Goal: Task Accomplishment & Management: Complete application form

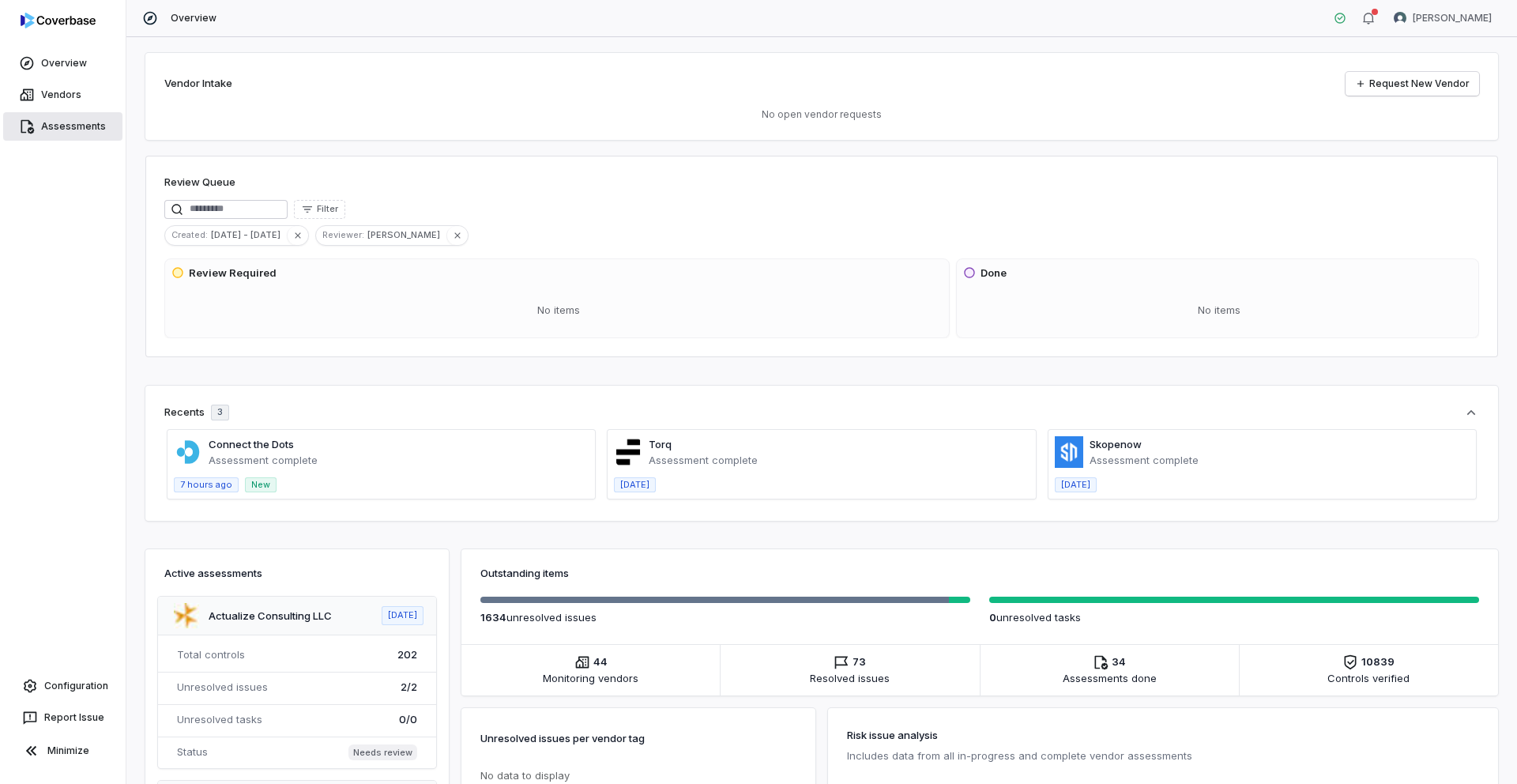
click at [70, 129] on link "Assessments" at bounding box center [62, 126] width 119 height 28
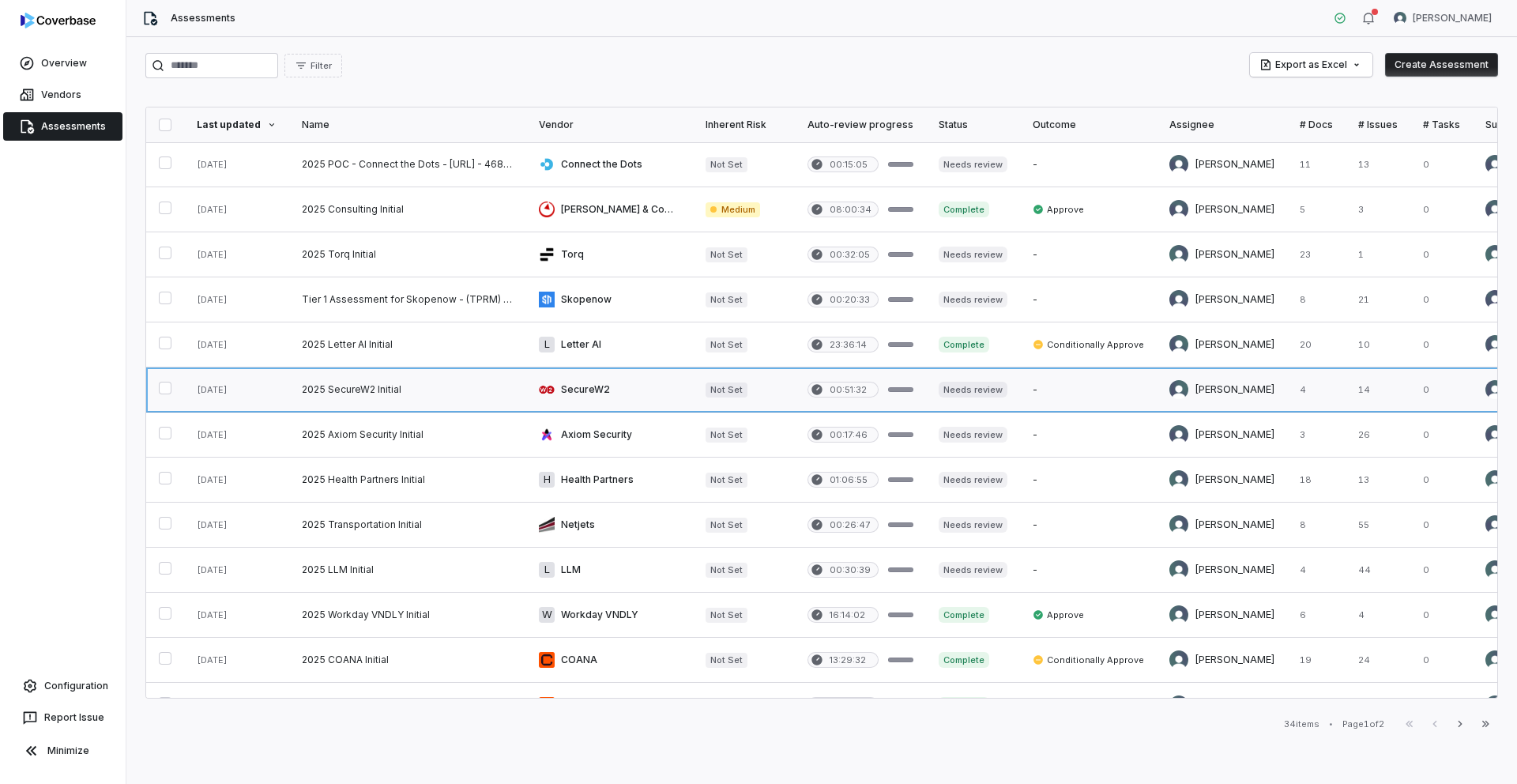
click at [387, 383] on link at bounding box center [408, 389] width 237 height 45
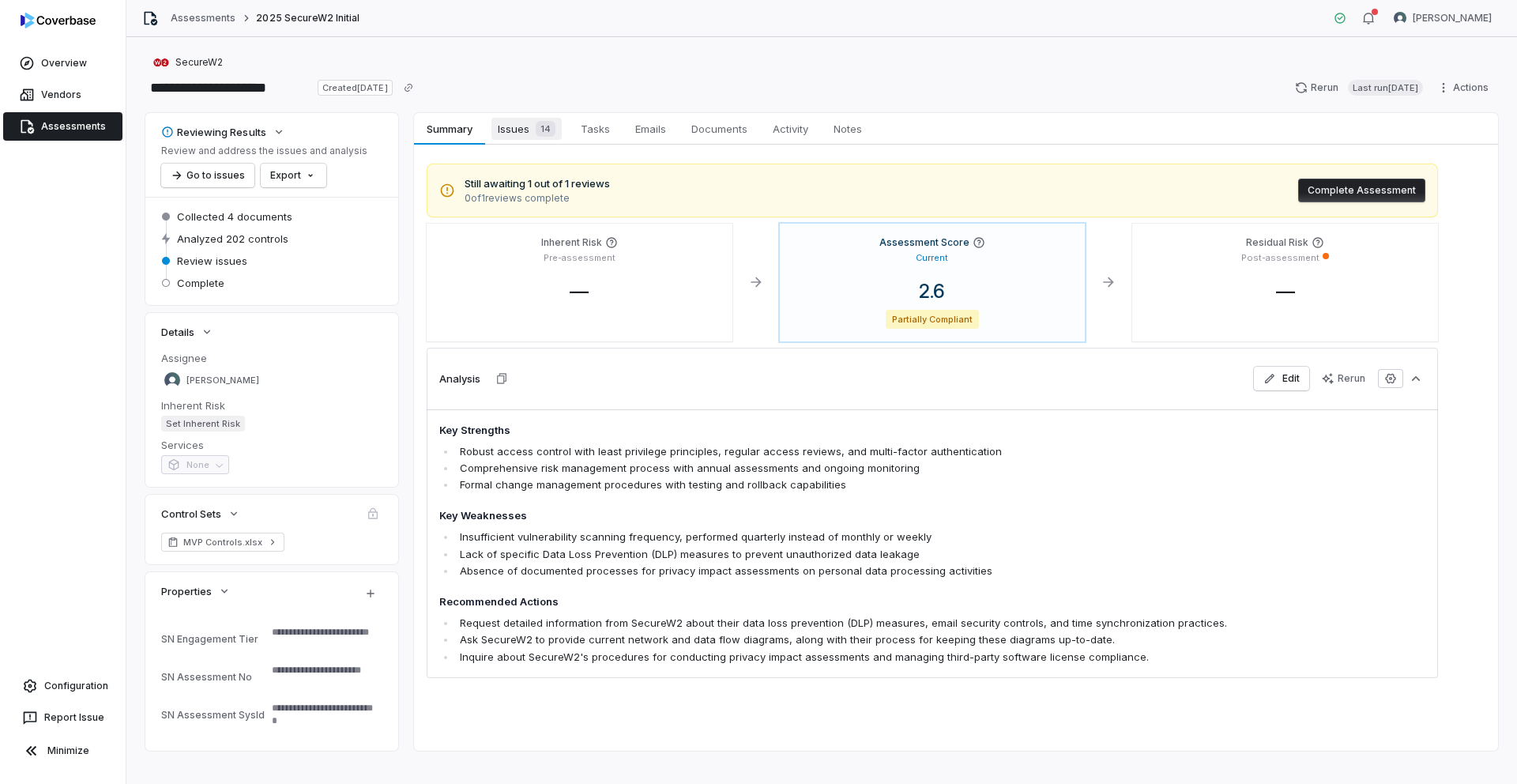
click at [519, 135] on span "Issues 14" at bounding box center [526, 128] width 71 height 22
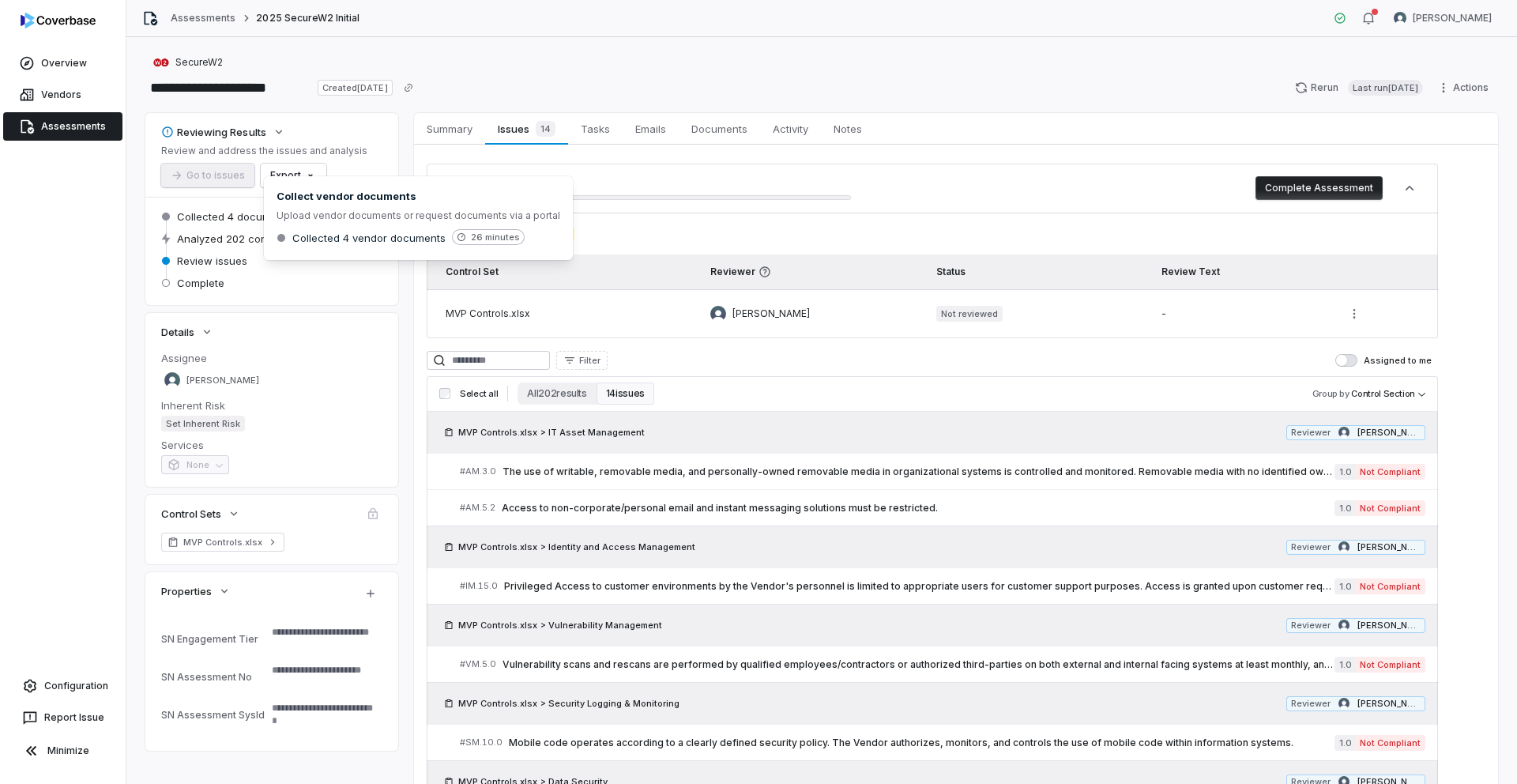
click at [225, 220] on span "Collected 4 documents" at bounding box center [234, 216] width 115 height 15
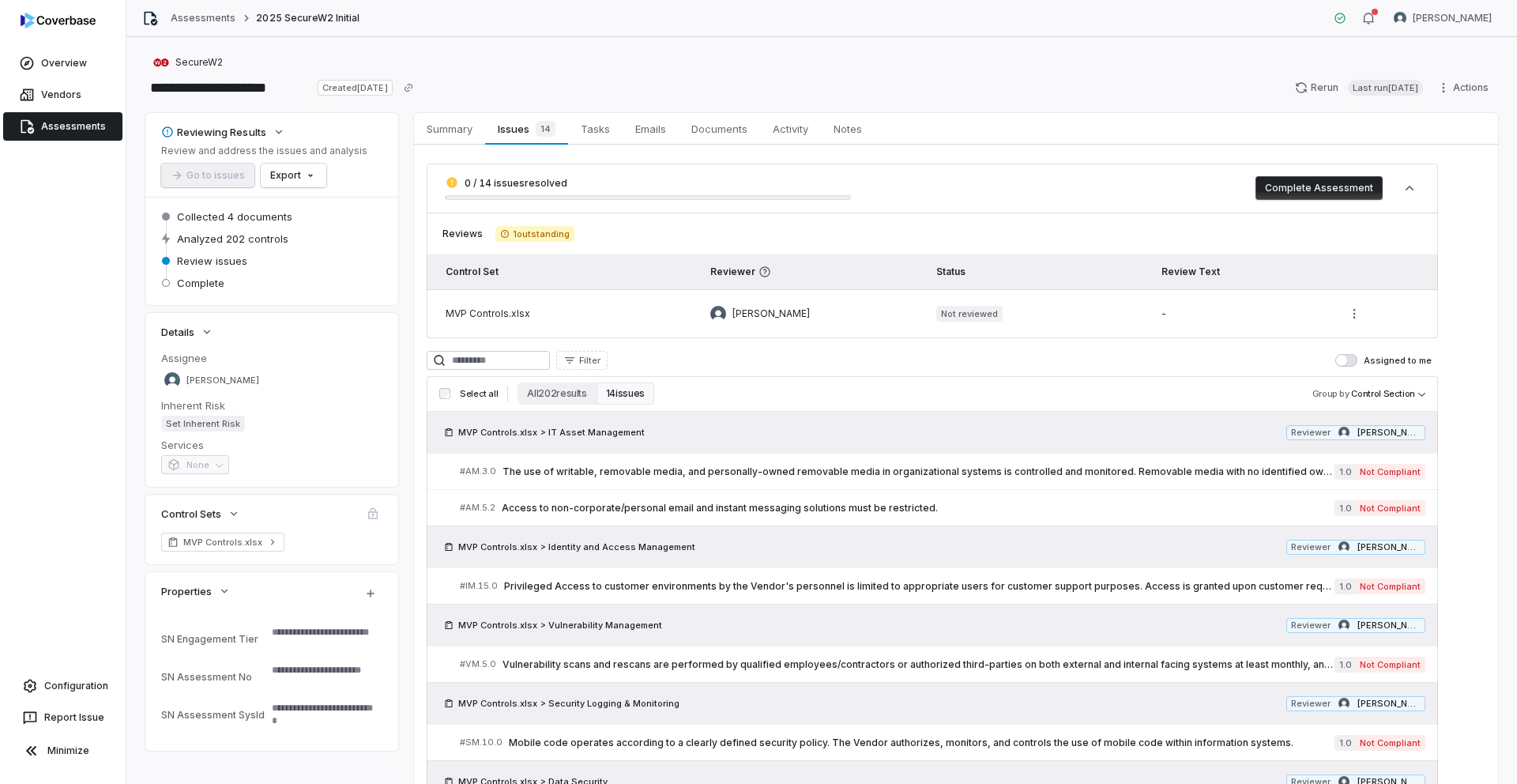
click at [231, 215] on span "Collected 4 documents" at bounding box center [234, 216] width 115 height 15
type textarea "*"
click at [1448, 87] on html "**********" at bounding box center [758, 392] width 1517 height 784
click at [1435, 224] on div "Delete" at bounding box center [1446, 224] width 114 height 25
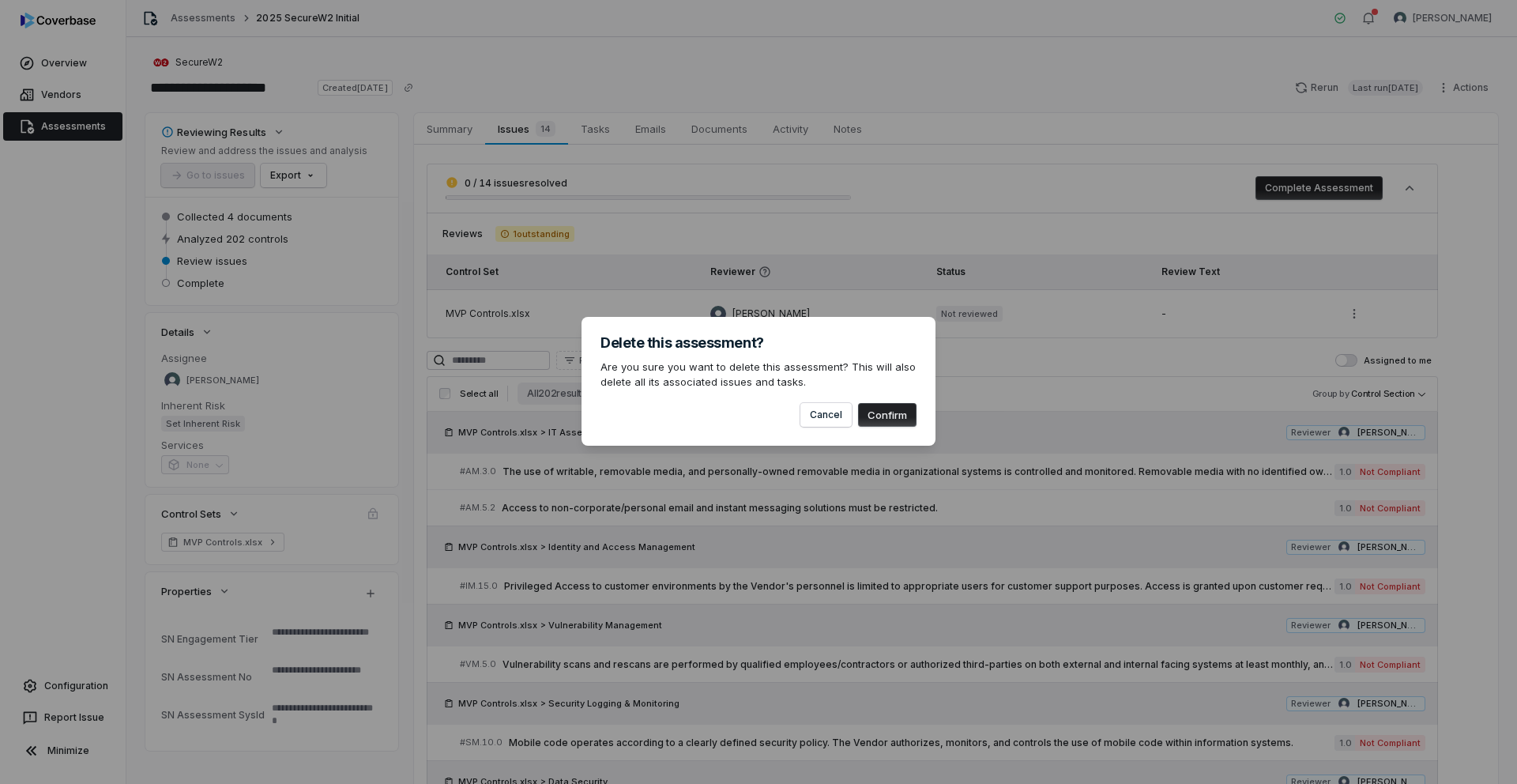
click at [893, 419] on button "Confirm" at bounding box center [887, 414] width 58 height 24
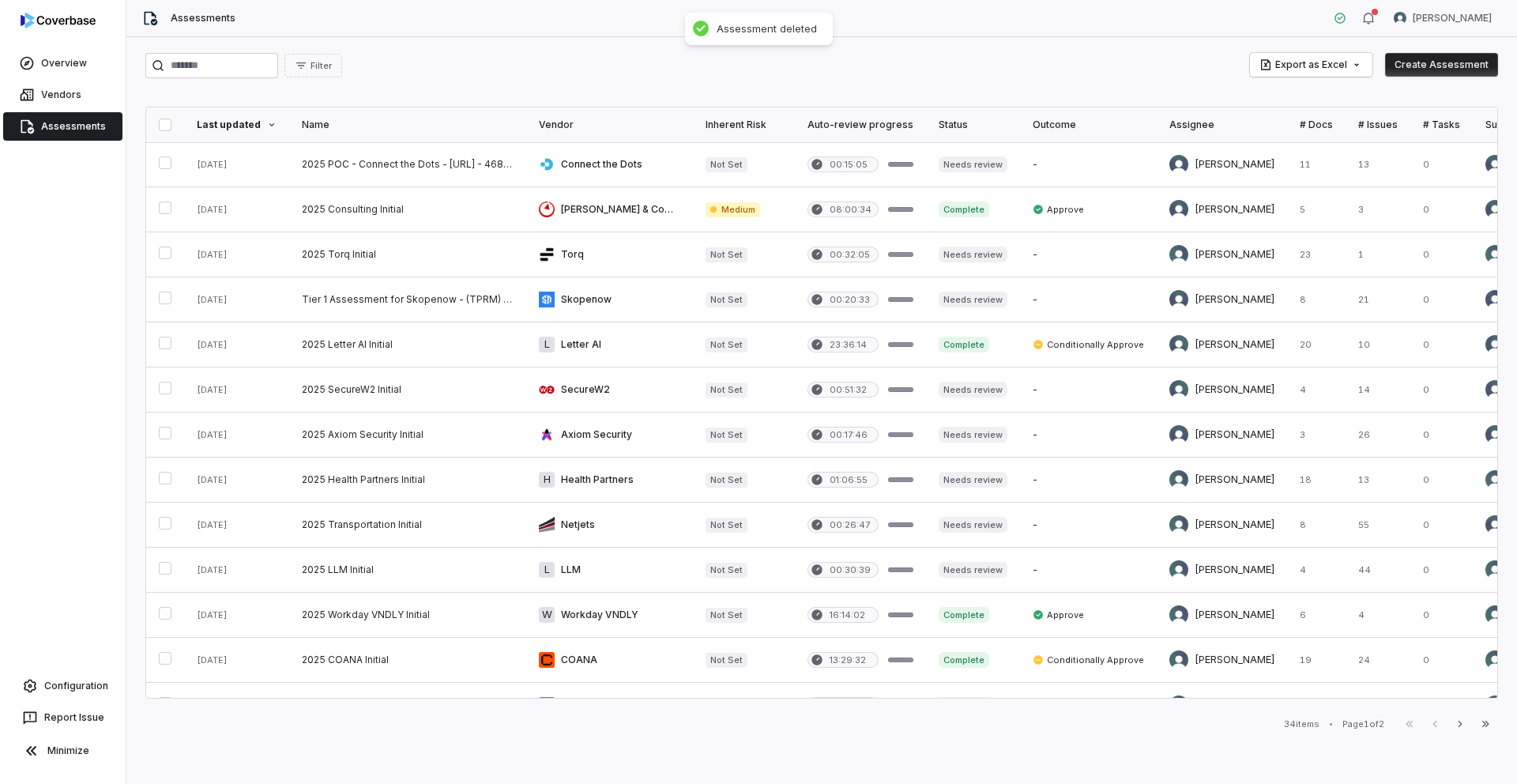
click at [1458, 62] on button "Create Assessment" at bounding box center [1441, 64] width 113 height 24
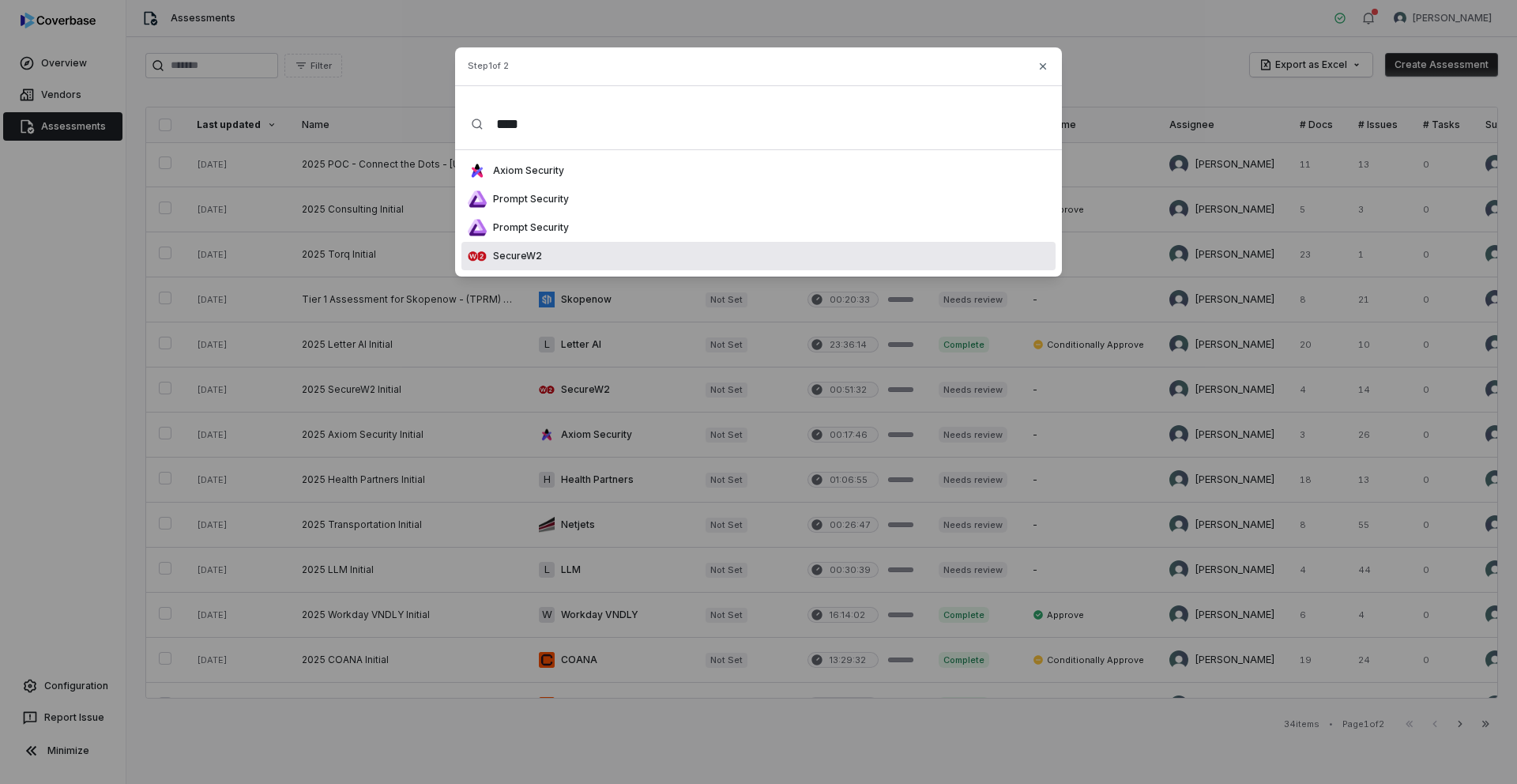
type input "****"
click at [588, 251] on div "SecureW2" at bounding box center [758, 255] width 594 height 28
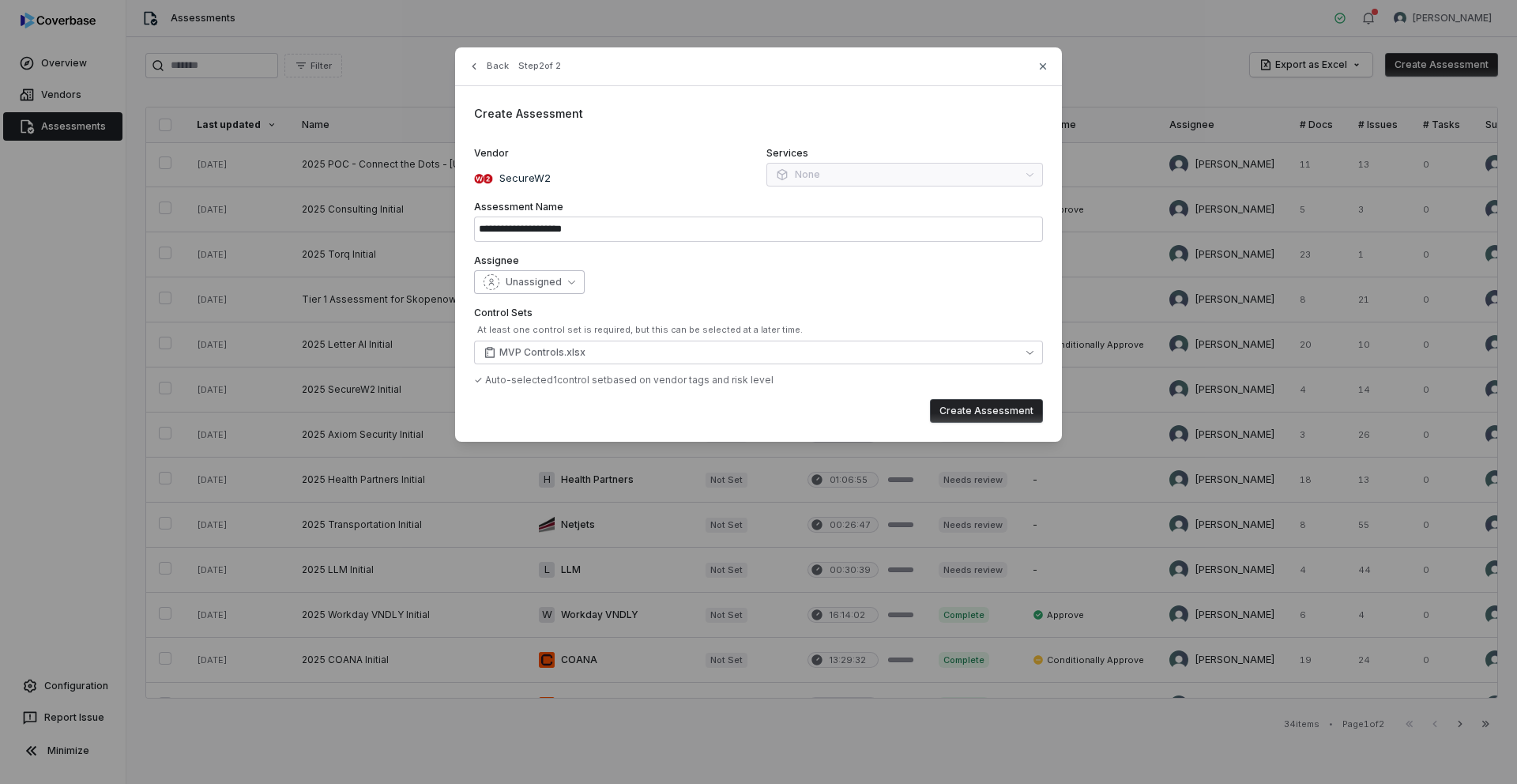
click at [568, 283] on icon "button" at bounding box center [572, 281] width 7 height 7
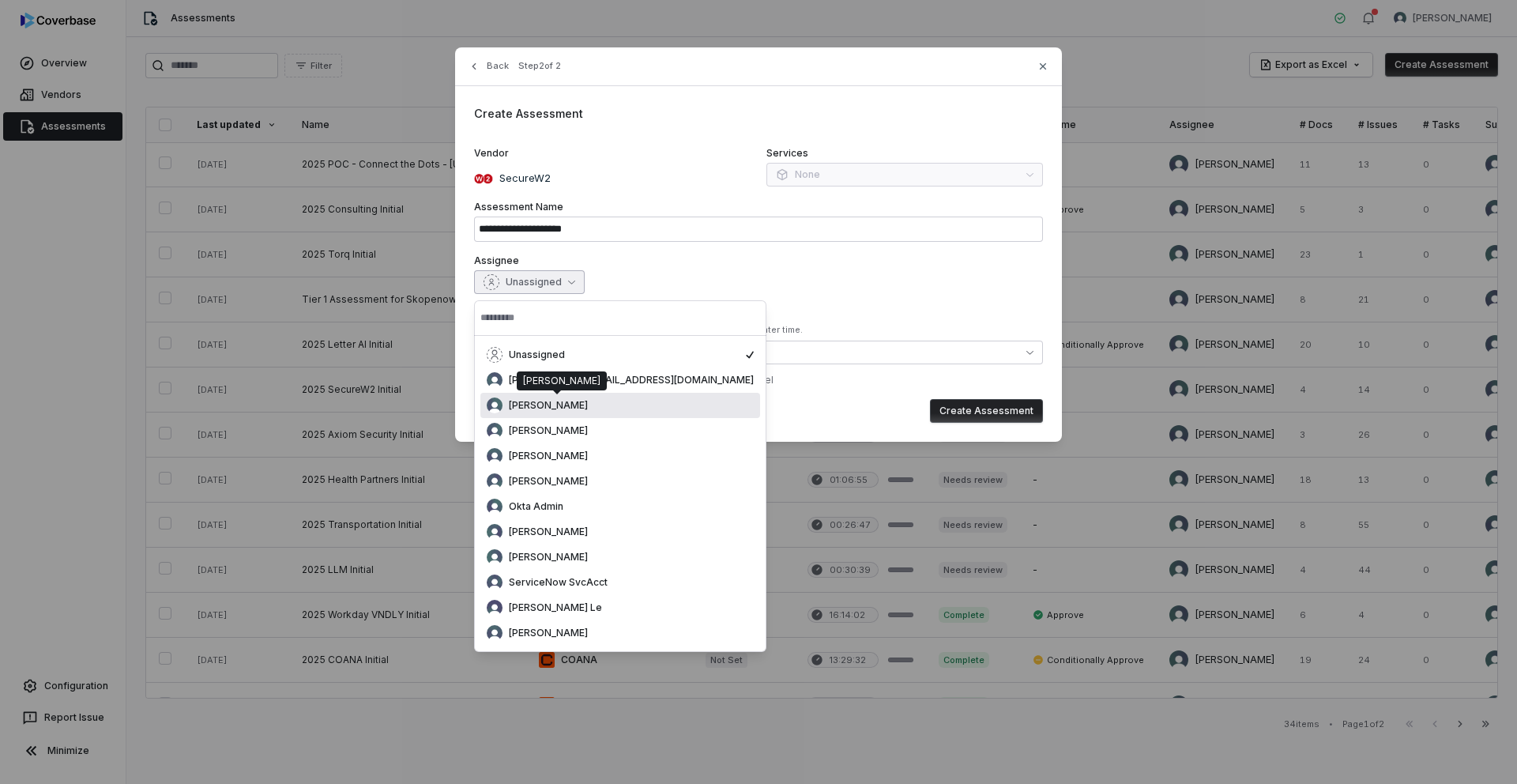
click at [547, 403] on span "[PERSON_NAME]" at bounding box center [547, 405] width 79 height 13
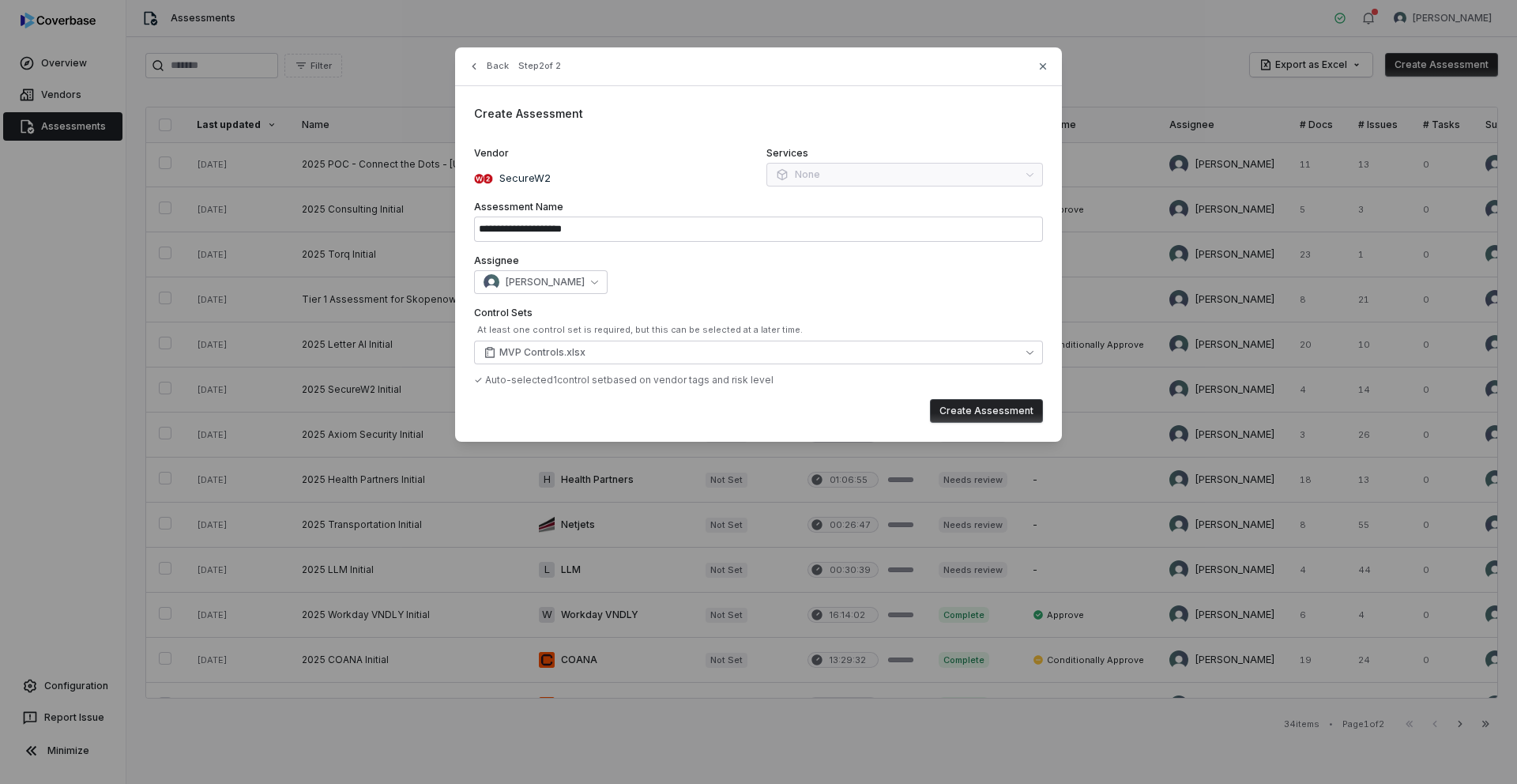
click at [1009, 408] on button "Create Assessment" at bounding box center [986, 410] width 113 height 24
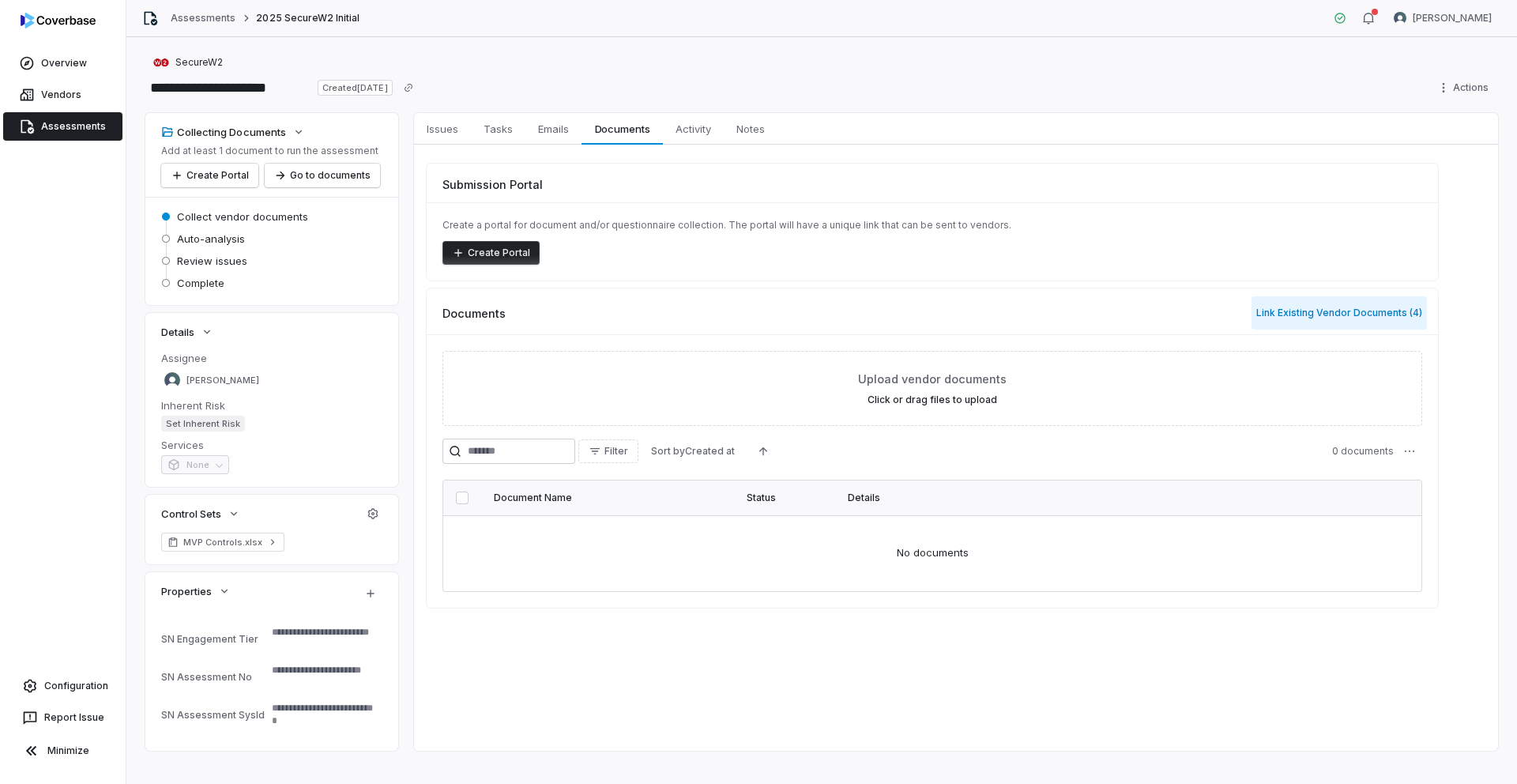
click at [1310, 309] on button "Link Existing Vendor Documents ( 4 )" at bounding box center [1339, 312] width 175 height 33
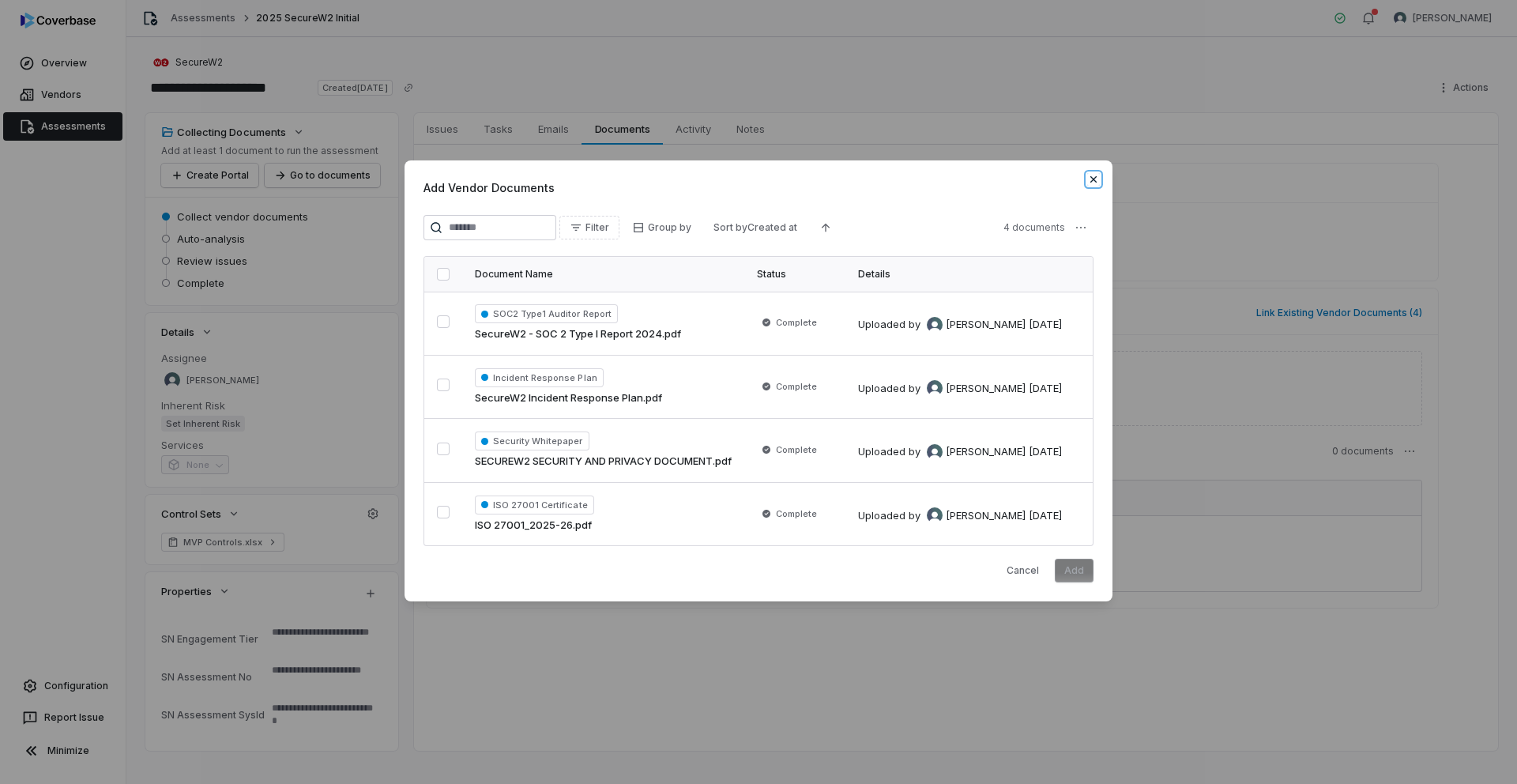
click at [1093, 176] on icon "button" at bounding box center [1094, 179] width 13 height 13
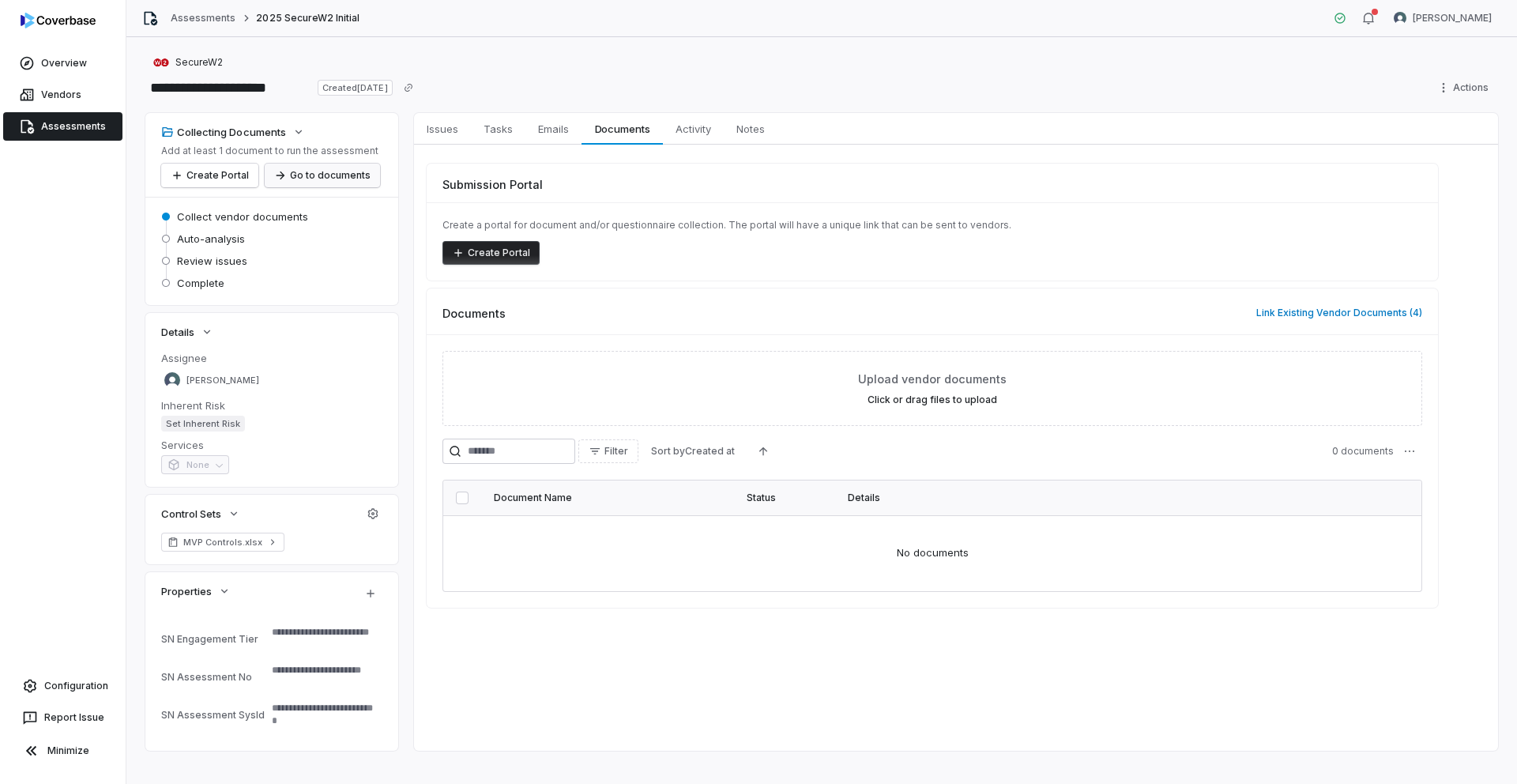
click at [315, 179] on button "Go to documents" at bounding box center [322, 175] width 115 height 24
type textarea "*"
click at [258, 215] on span "Collect vendor documents" at bounding box center [242, 216] width 131 height 15
click at [539, 120] on span "Emails" at bounding box center [554, 128] width 44 height 20
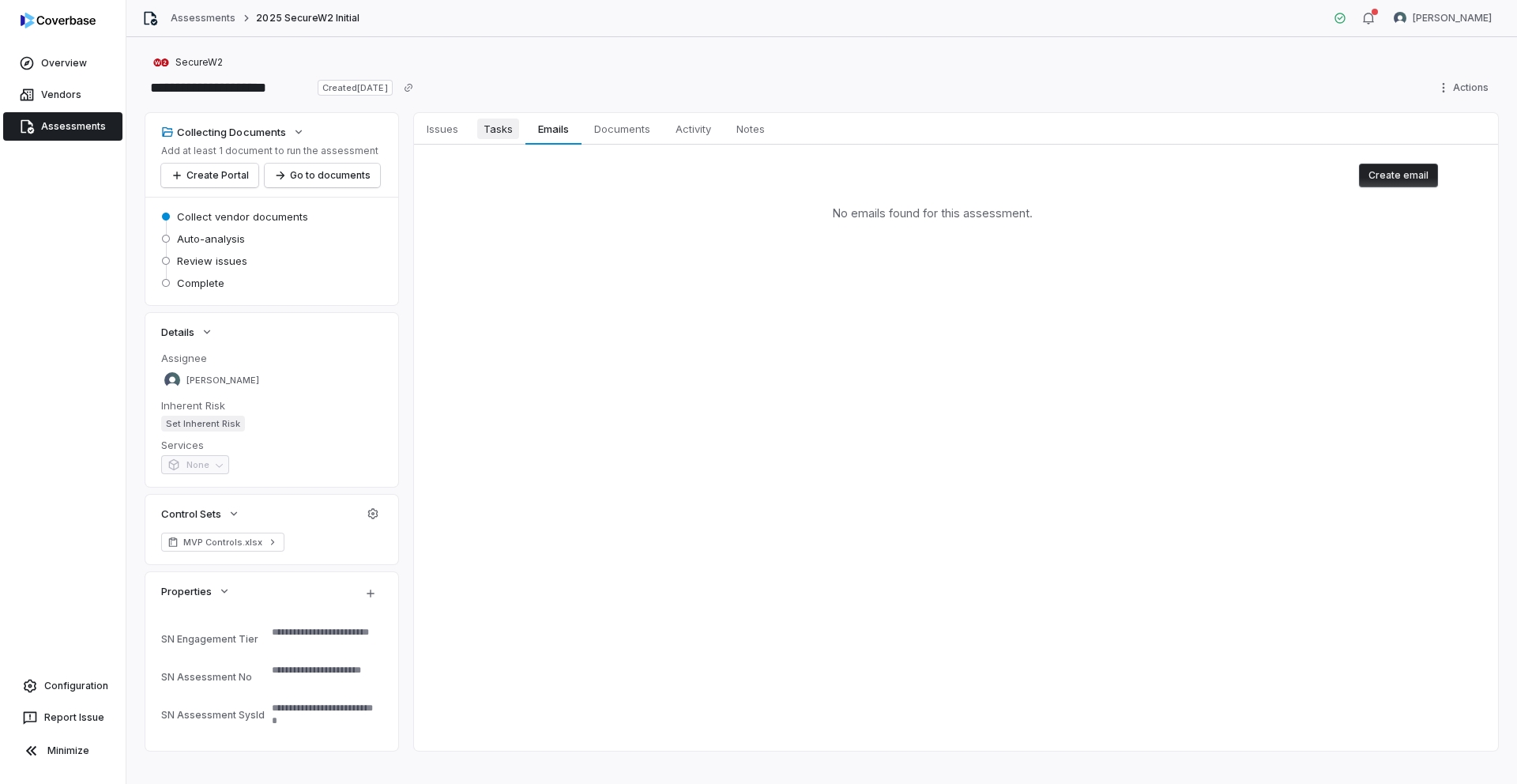
click at [506, 130] on span "Tasks" at bounding box center [498, 128] width 42 height 20
click at [452, 128] on span "Issues" at bounding box center [442, 128] width 45 height 20
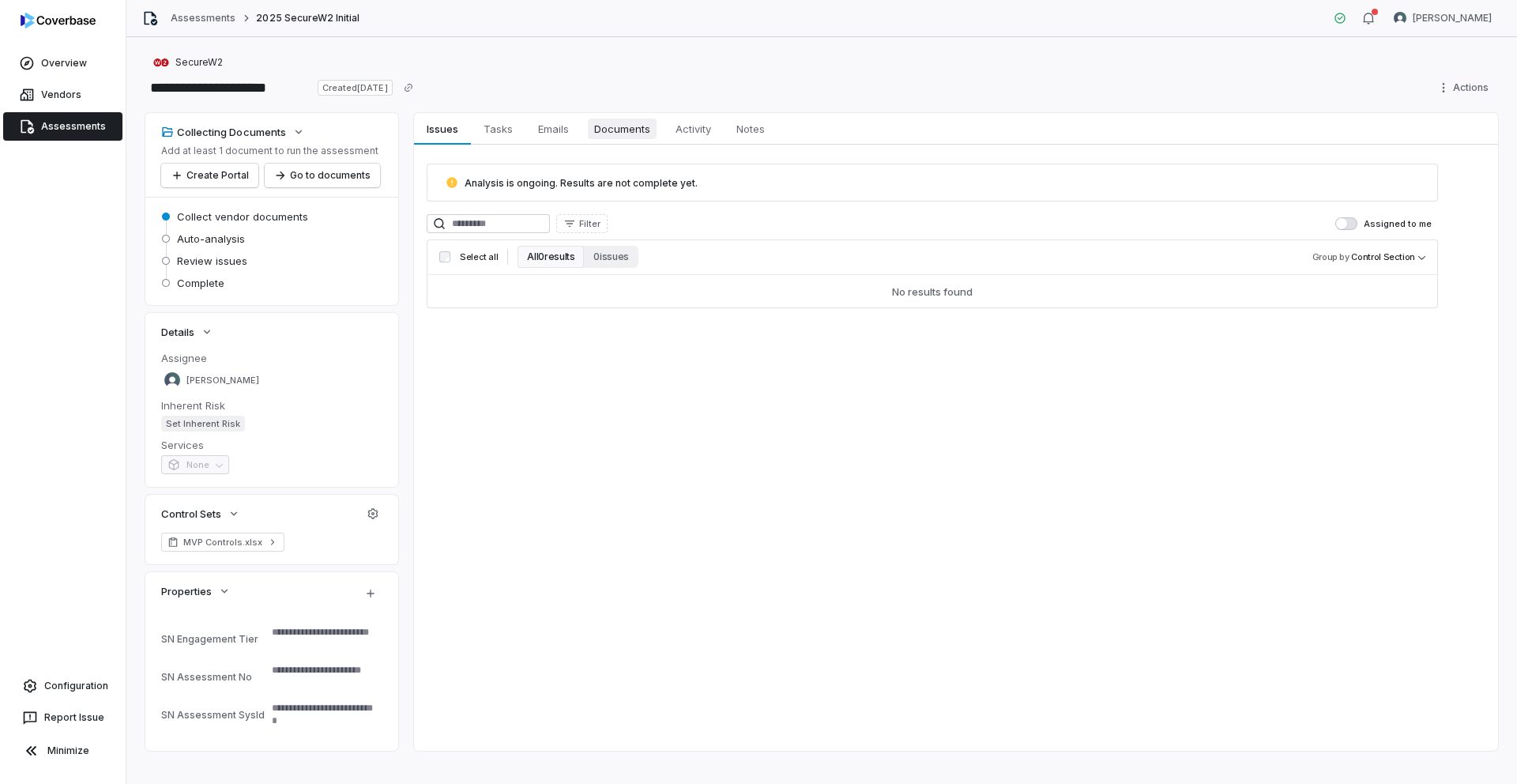
click at [625, 137] on span "Documents" at bounding box center [622, 128] width 69 height 20
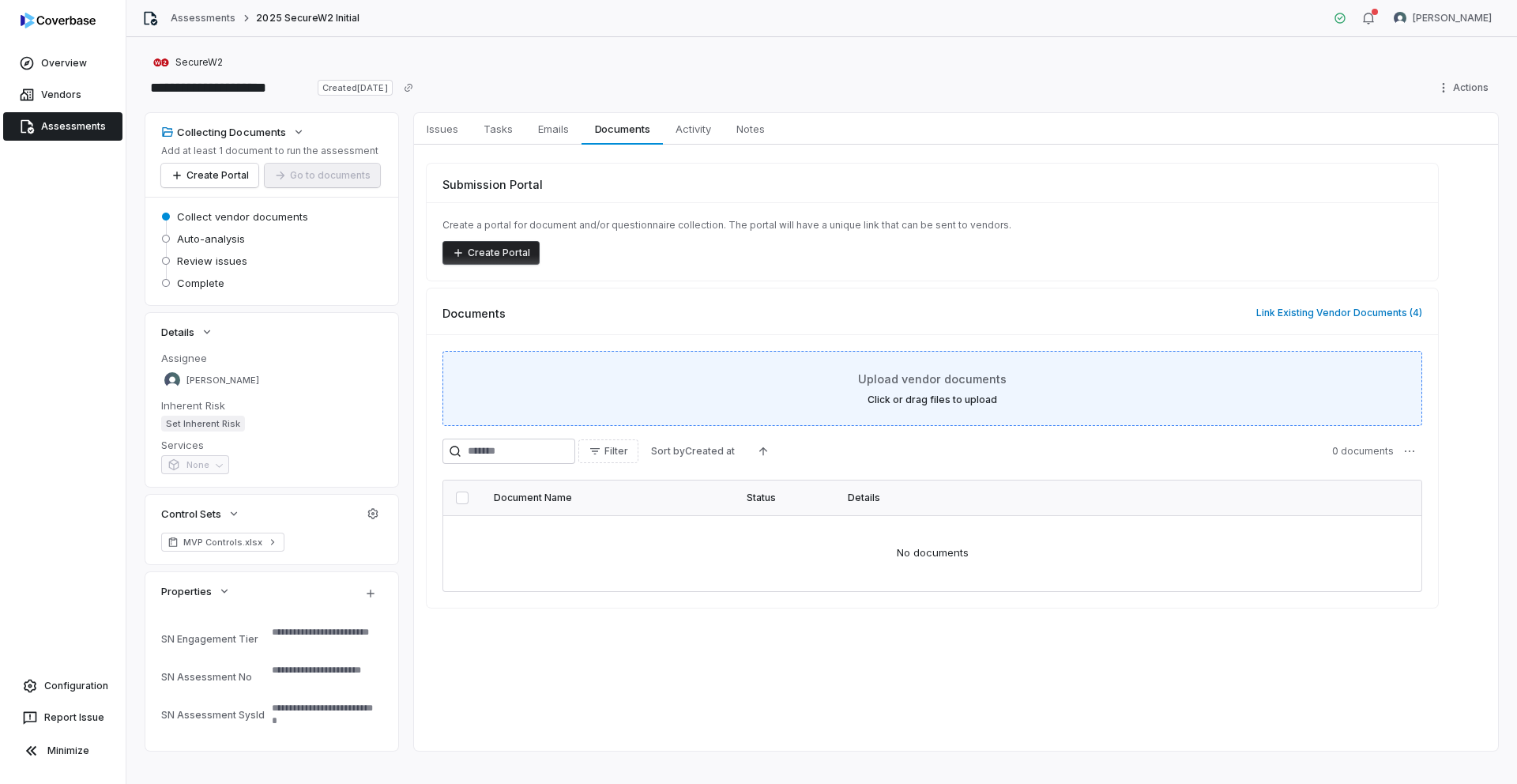
click at [911, 376] on span "Upload vendor documents" at bounding box center [932, 379] width 148 height 16
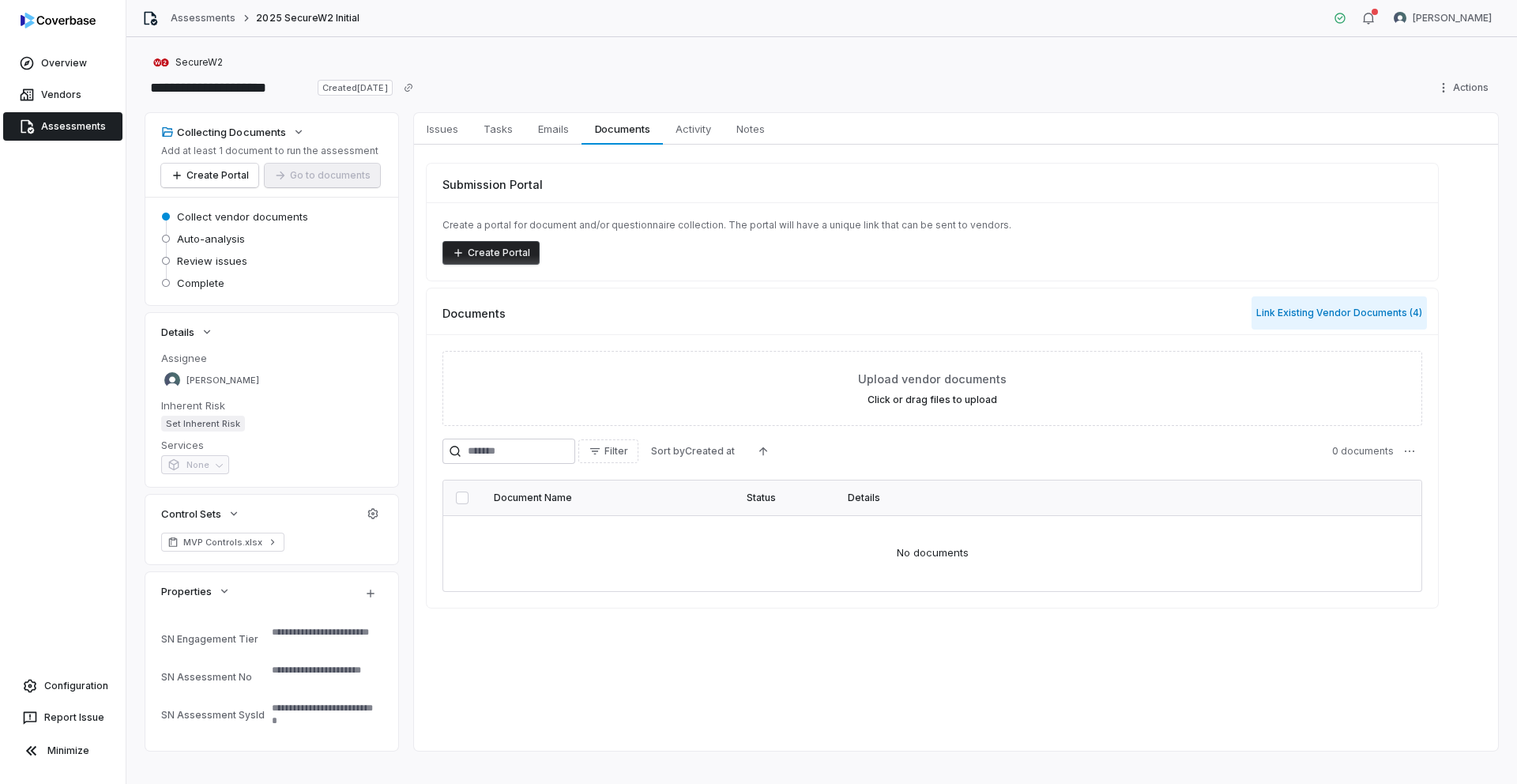
click at [1279, 314] on button "Link Existing Vendor Documents ( 4 )" at bounding box center [1339, 312] width 175 height 33
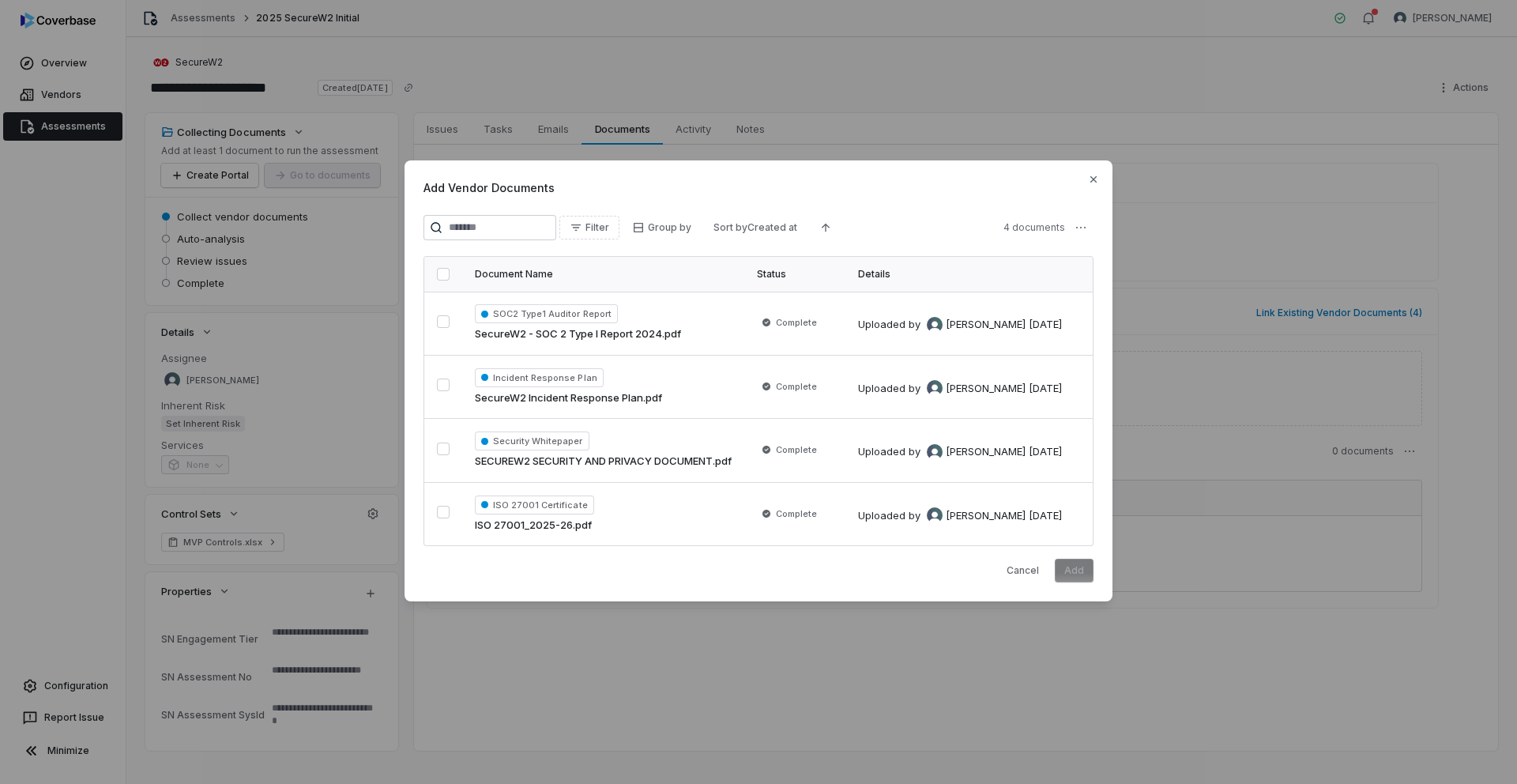
click at [444, 269] on button "button" at bounding box center [444, 274] width 13 height 13
click at [1085, 230] on div "Add Vendor Documents Filter Group by Sort by Created at 4 documents Document Na…" at bounding box center [758, 392] width 1517 height 513
click at [1094, 182] on div "Add Vendor Documents Filter Group by Sort by Created at 4 documents Document Na…" at bounding box center [758, 392] width 1517 height 513
click at [1094, 182] on icon "button" at bounding box center [1094, 179] width 13 height 13
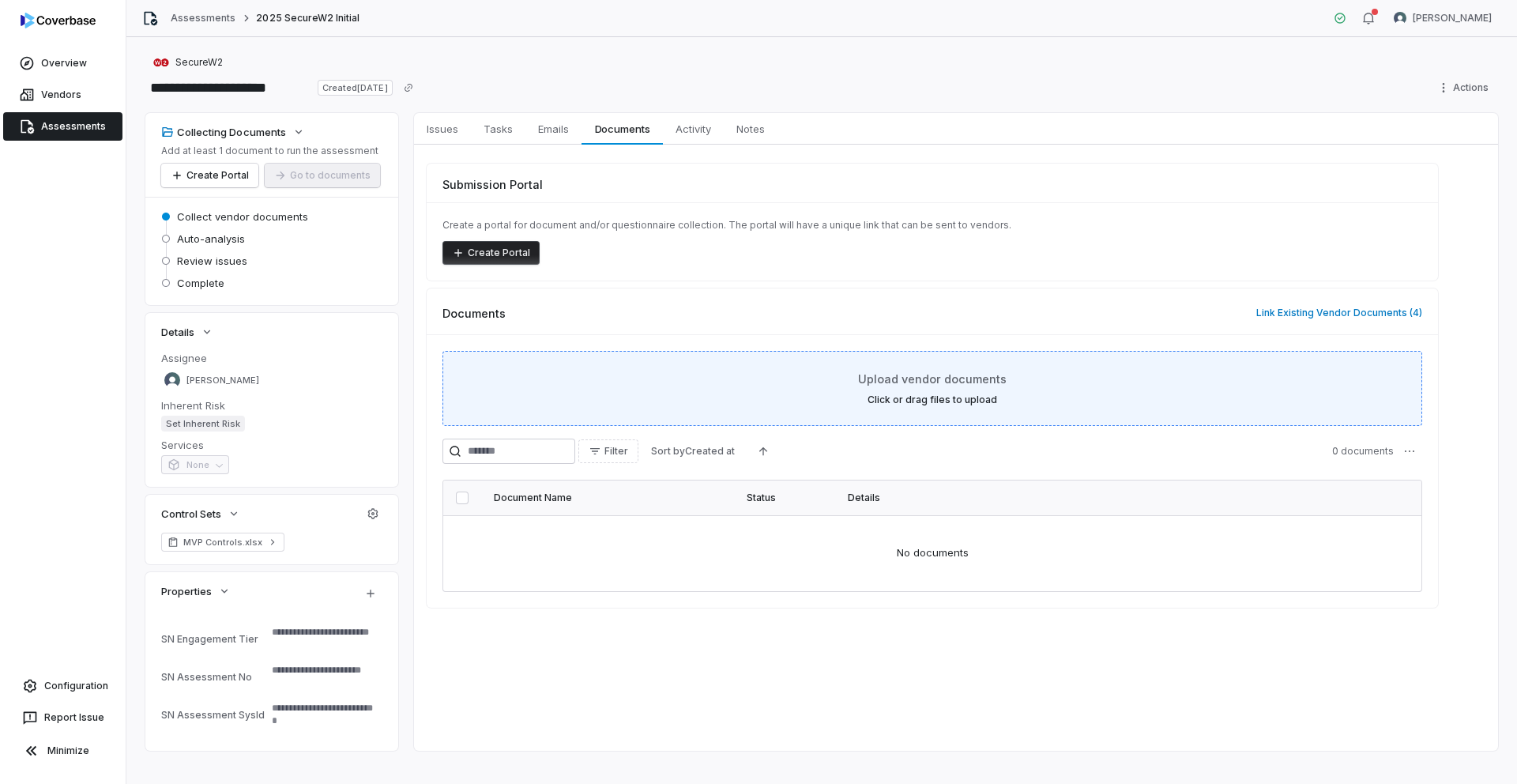
click at [916, 384] on span "Upload vendor documents" at bounding box center [932, 379] width 148 height 16
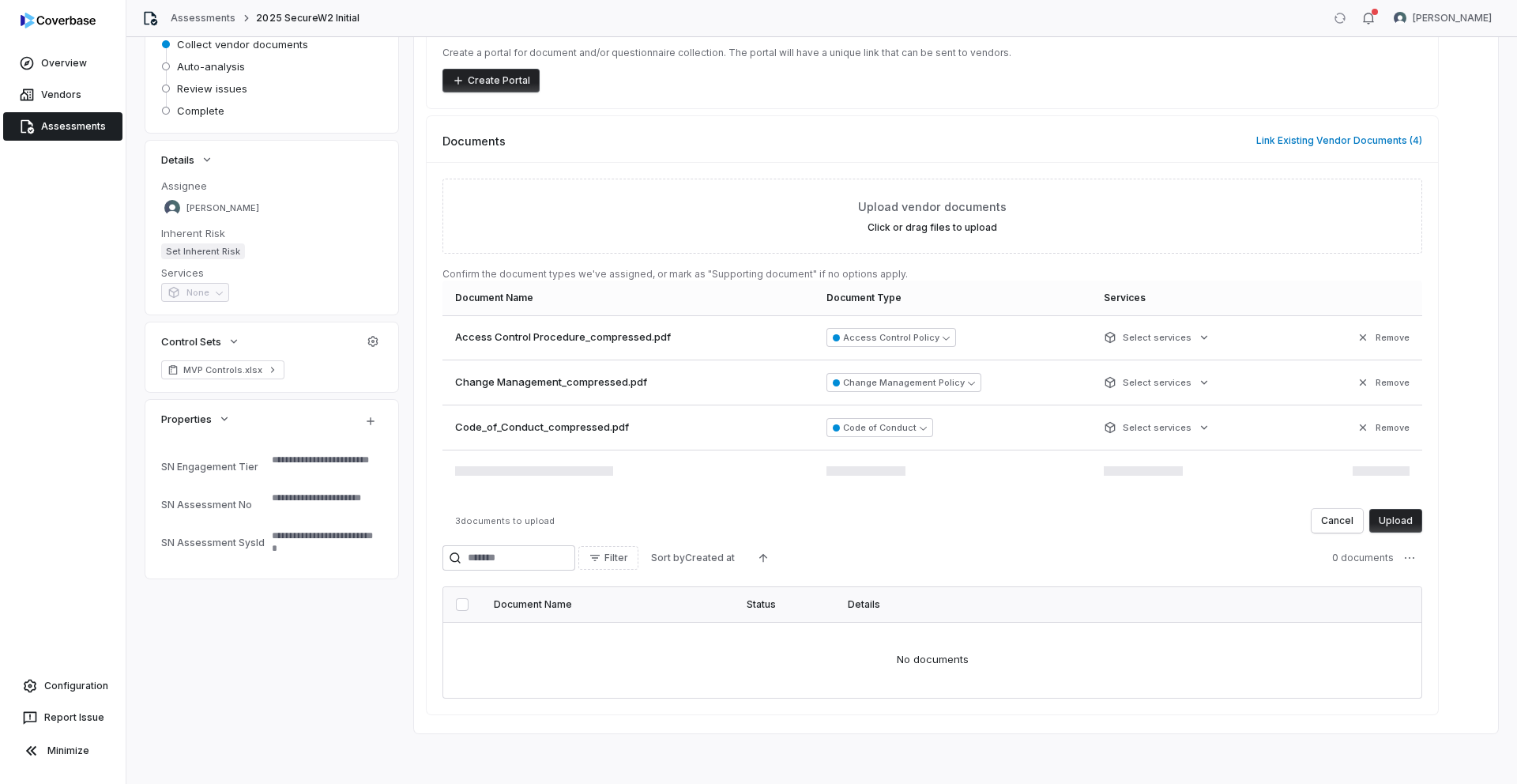
scroll to position [170, 0]
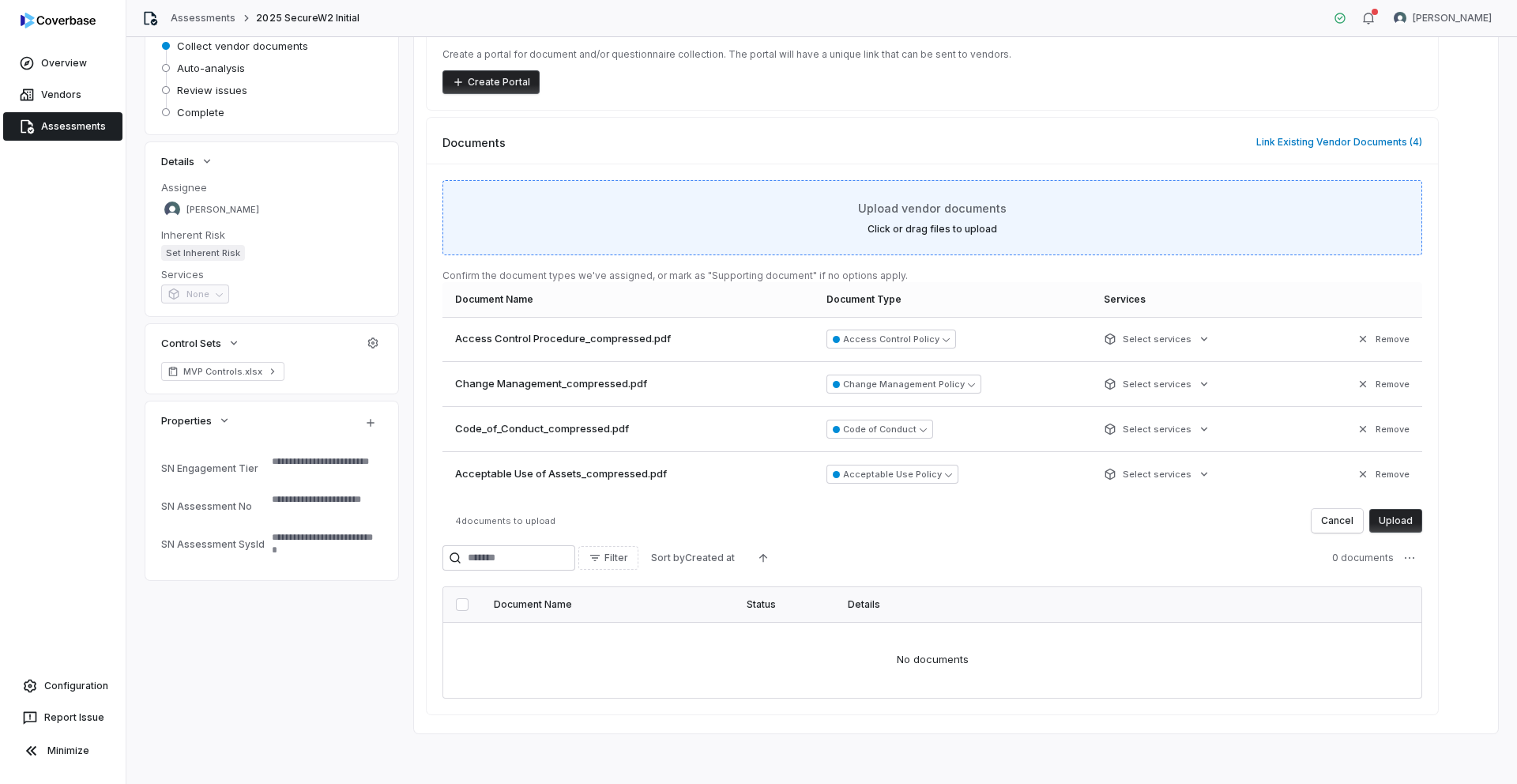
click at [949, 225] on label "Click or drag files to upload" at bounding box center [932, 229] width 130 height 13
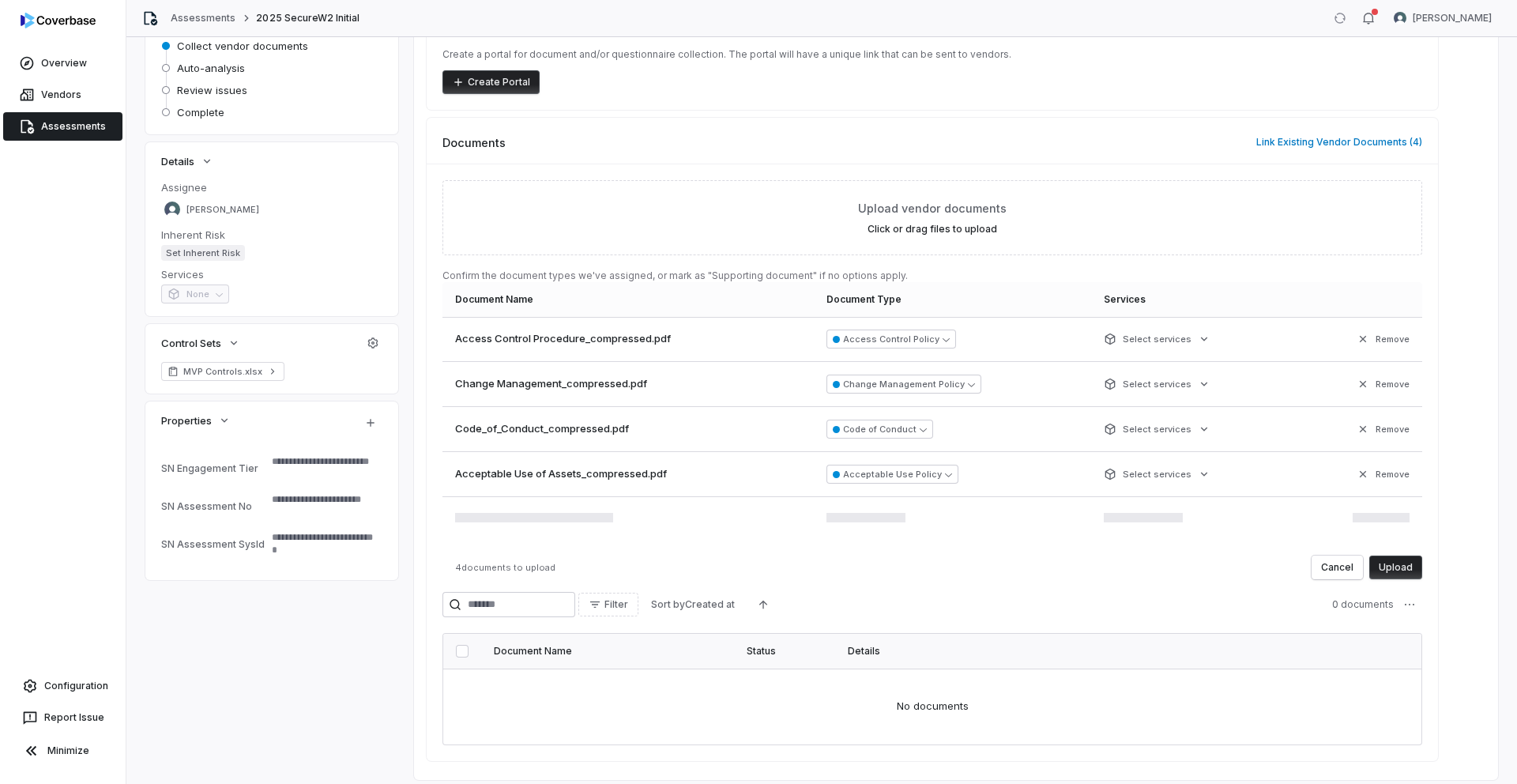
scroll to position [174, 0]
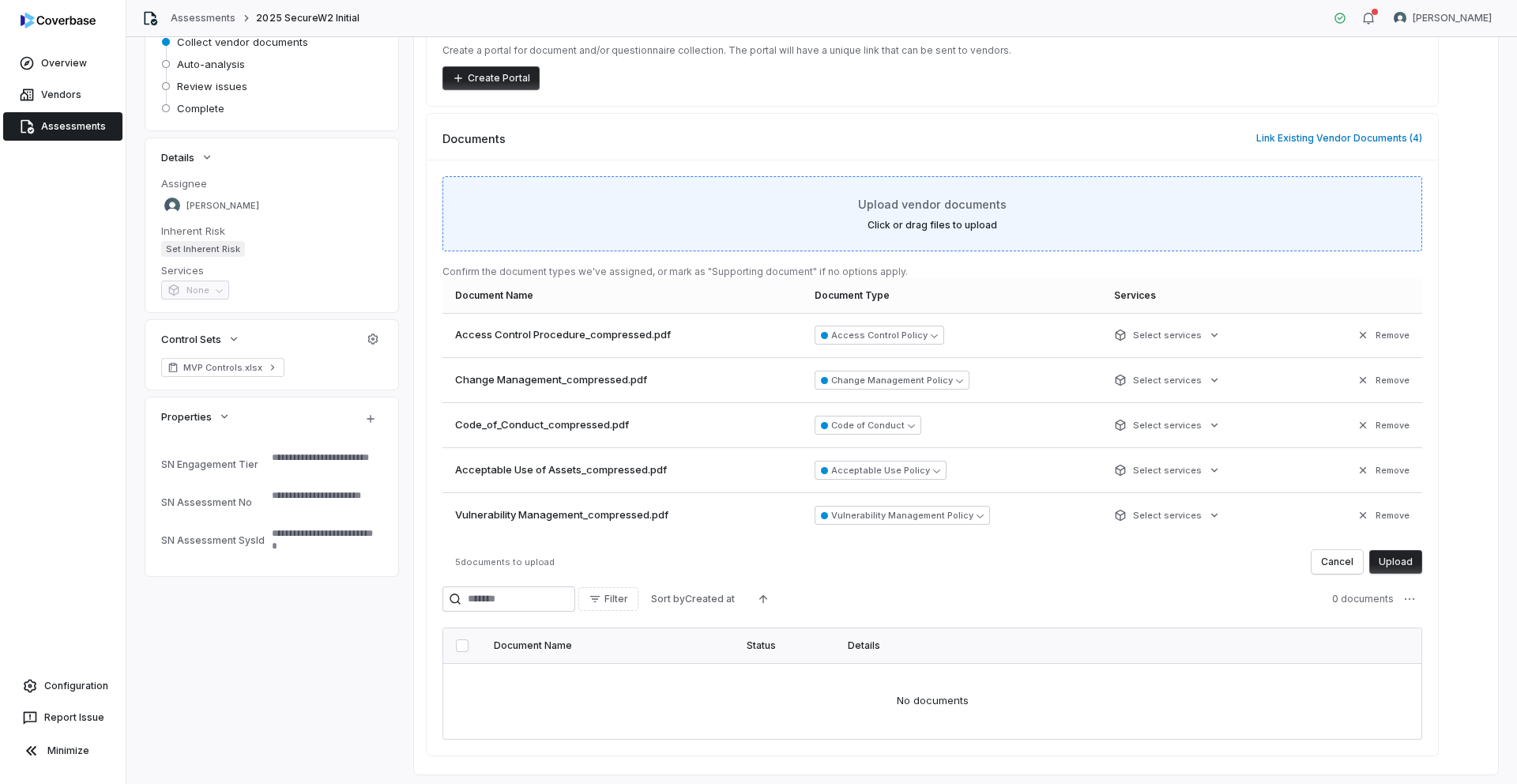
click at [985, 225] on label "Click or drag files to upload" at bounding box center [932, 225] width 130 height 13
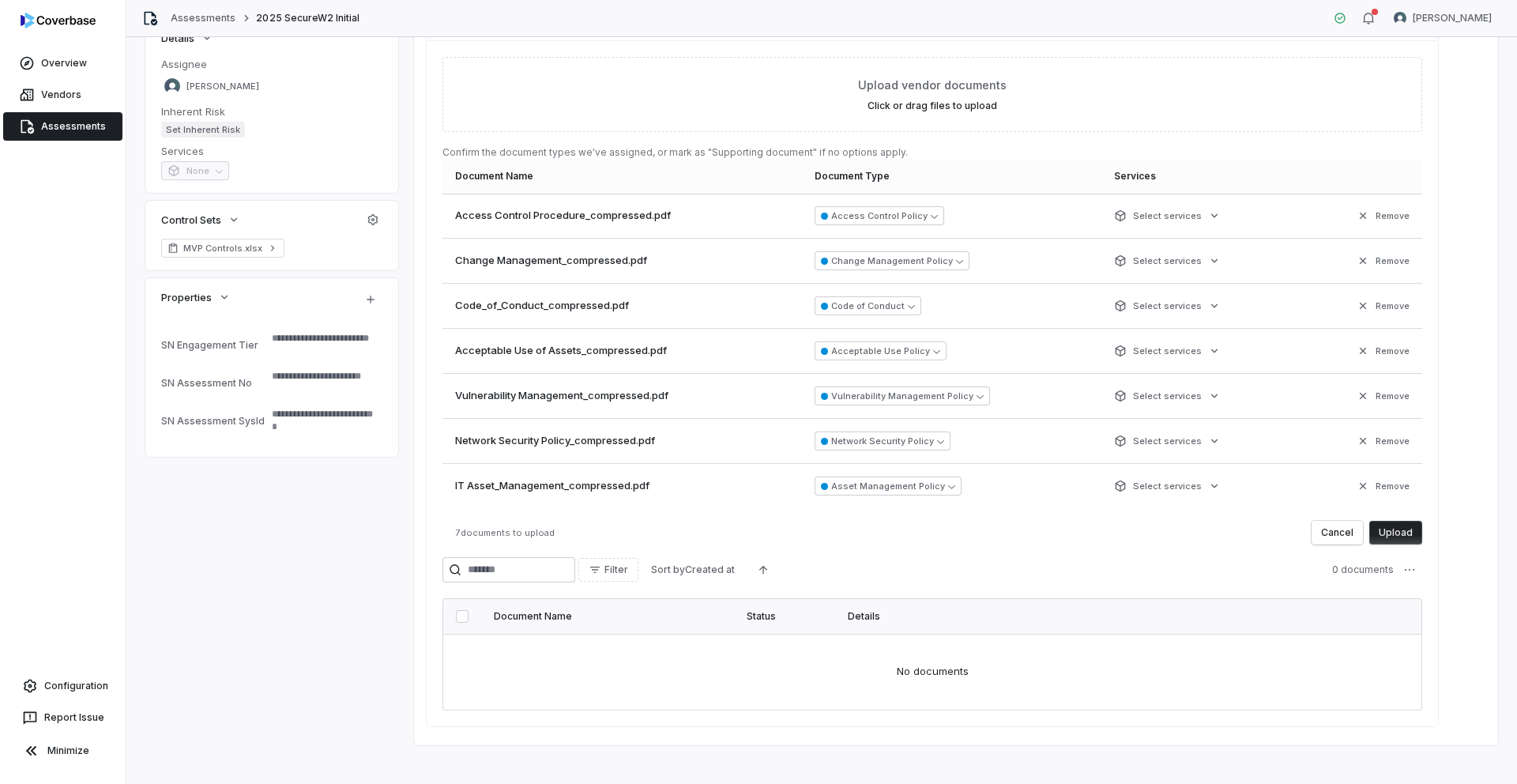
scroll to position [306, 0]
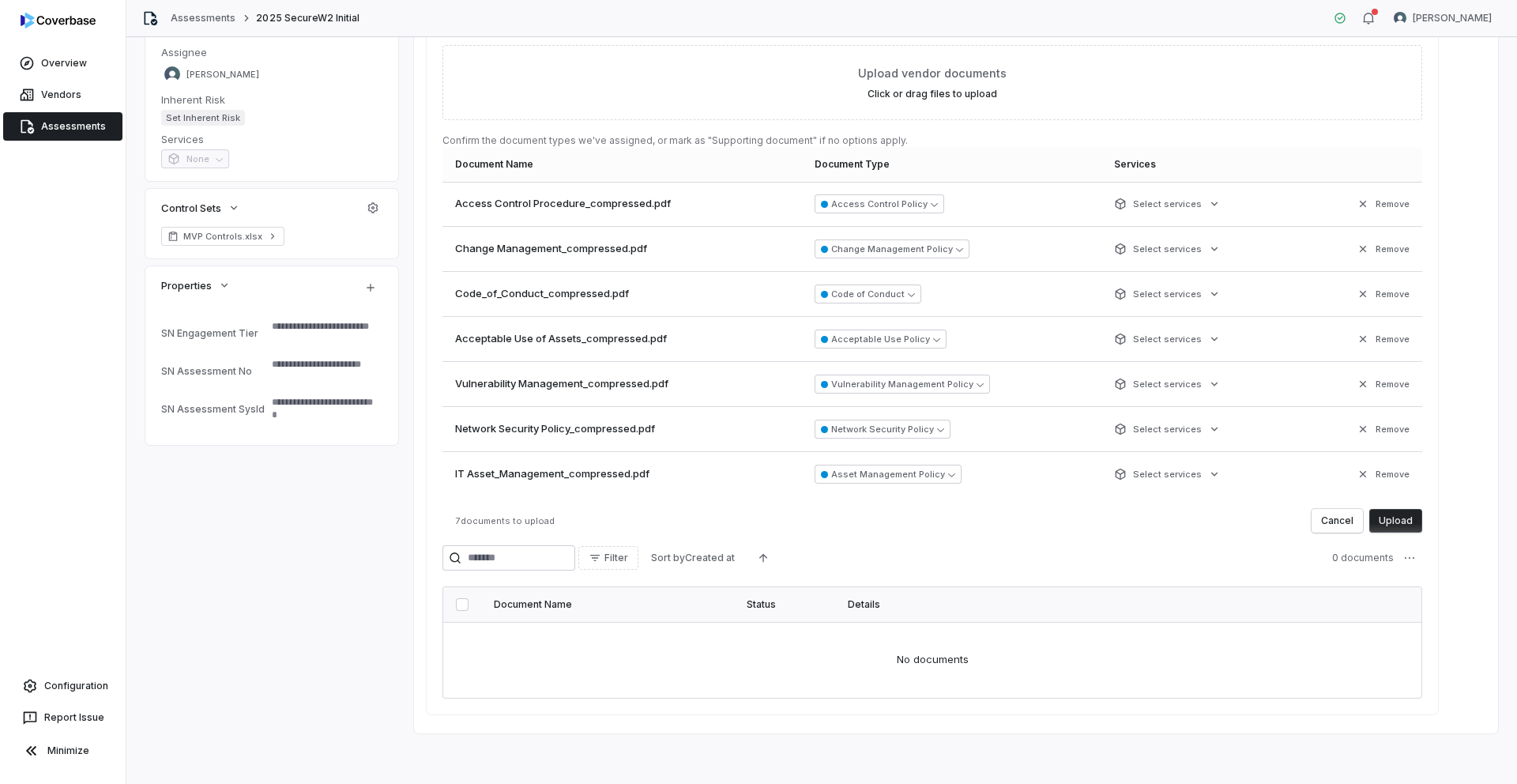
click at [1391, 525] on button "Upload" at bounding box center [1395, 520] width 53 height 24
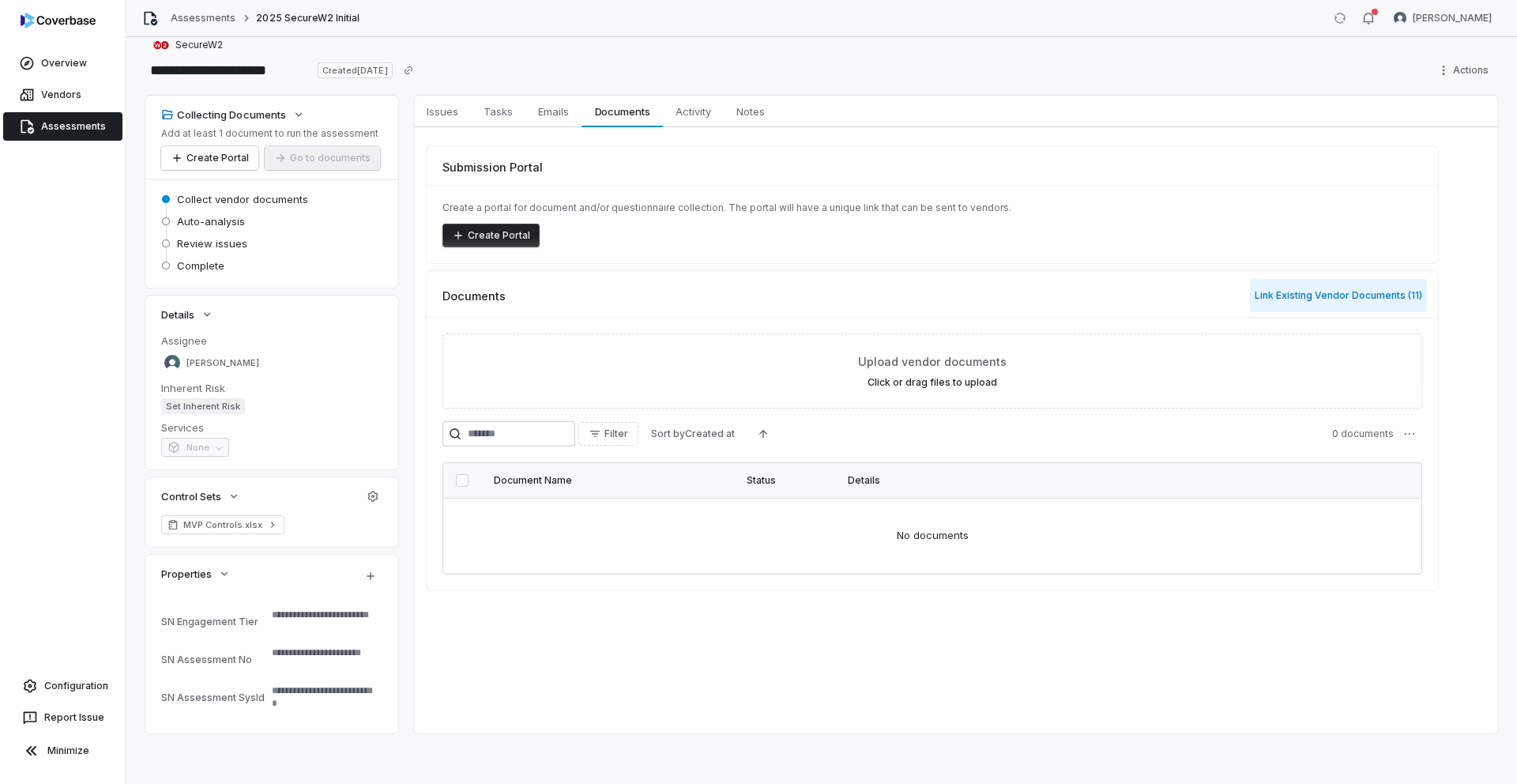
click at [1327, 297] on button "Link Existing Vendor Documents ( 11 )" at bounding box center [1338, 295] width 177 height 33
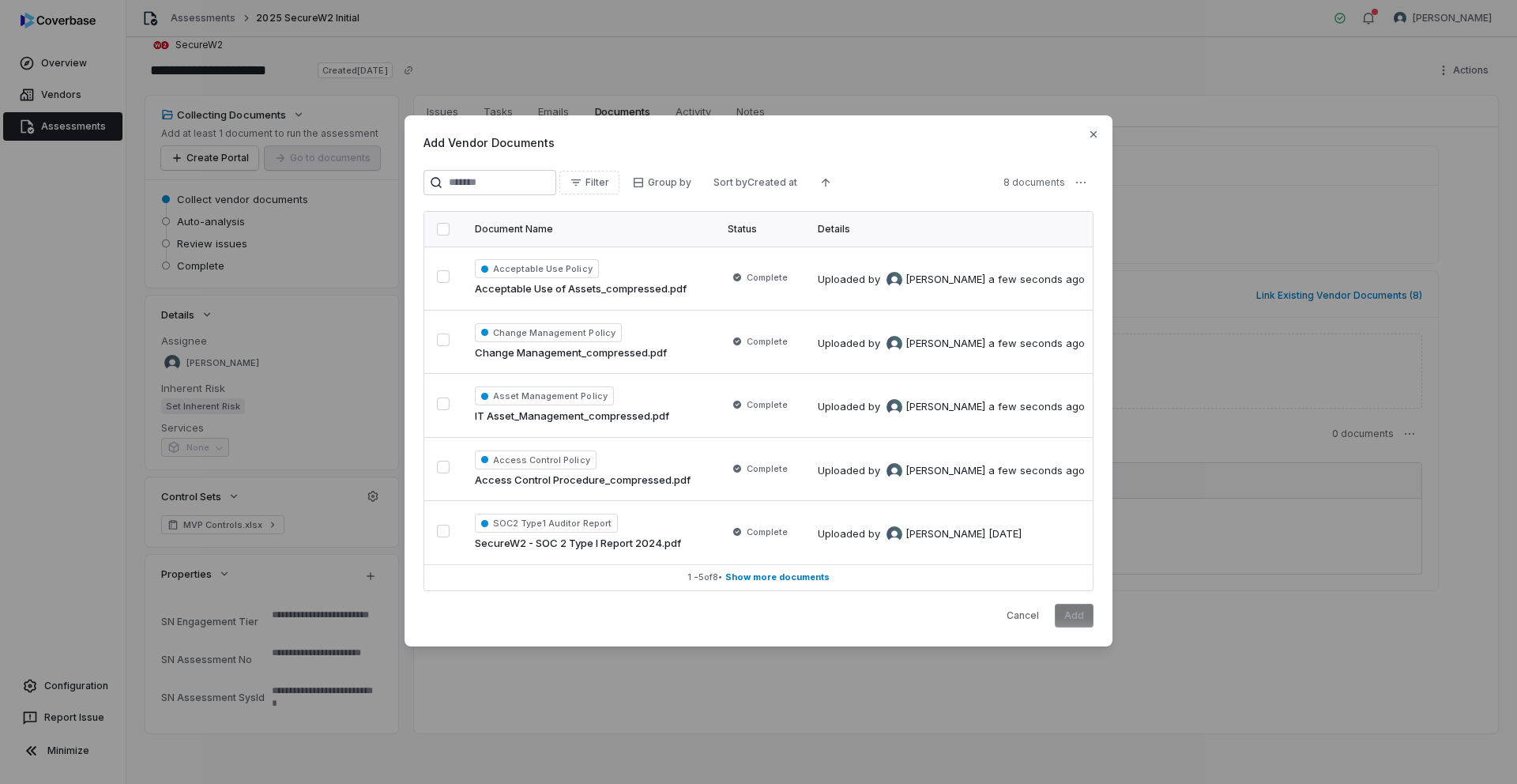
click at [444, 229] on button "button" at bounding box center [444, 229] width 13 height 13
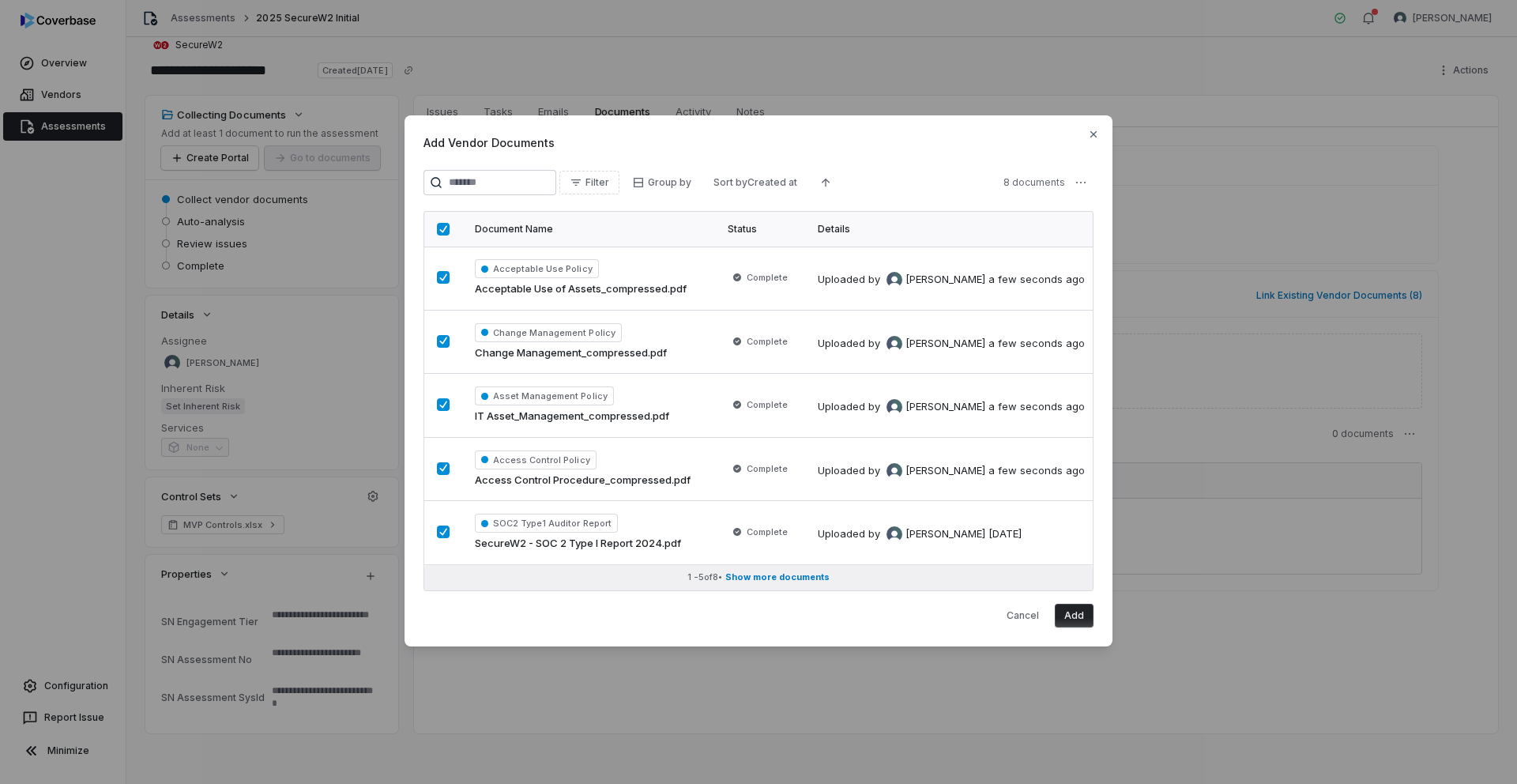
click at [799, 577] on span "Show more documents" at bounding box center [777, 576] width 105 height 12
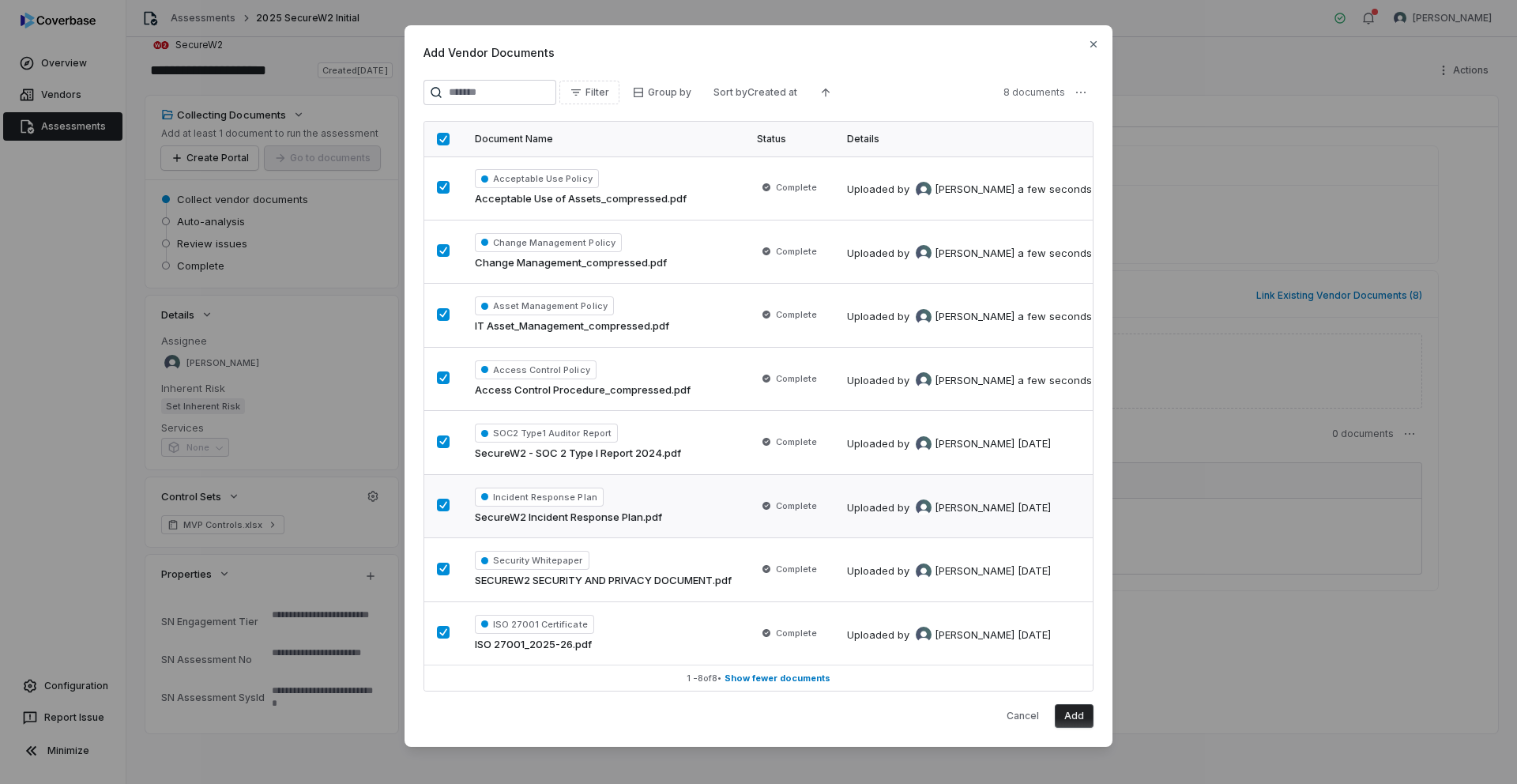
scroll to position [11, 0]
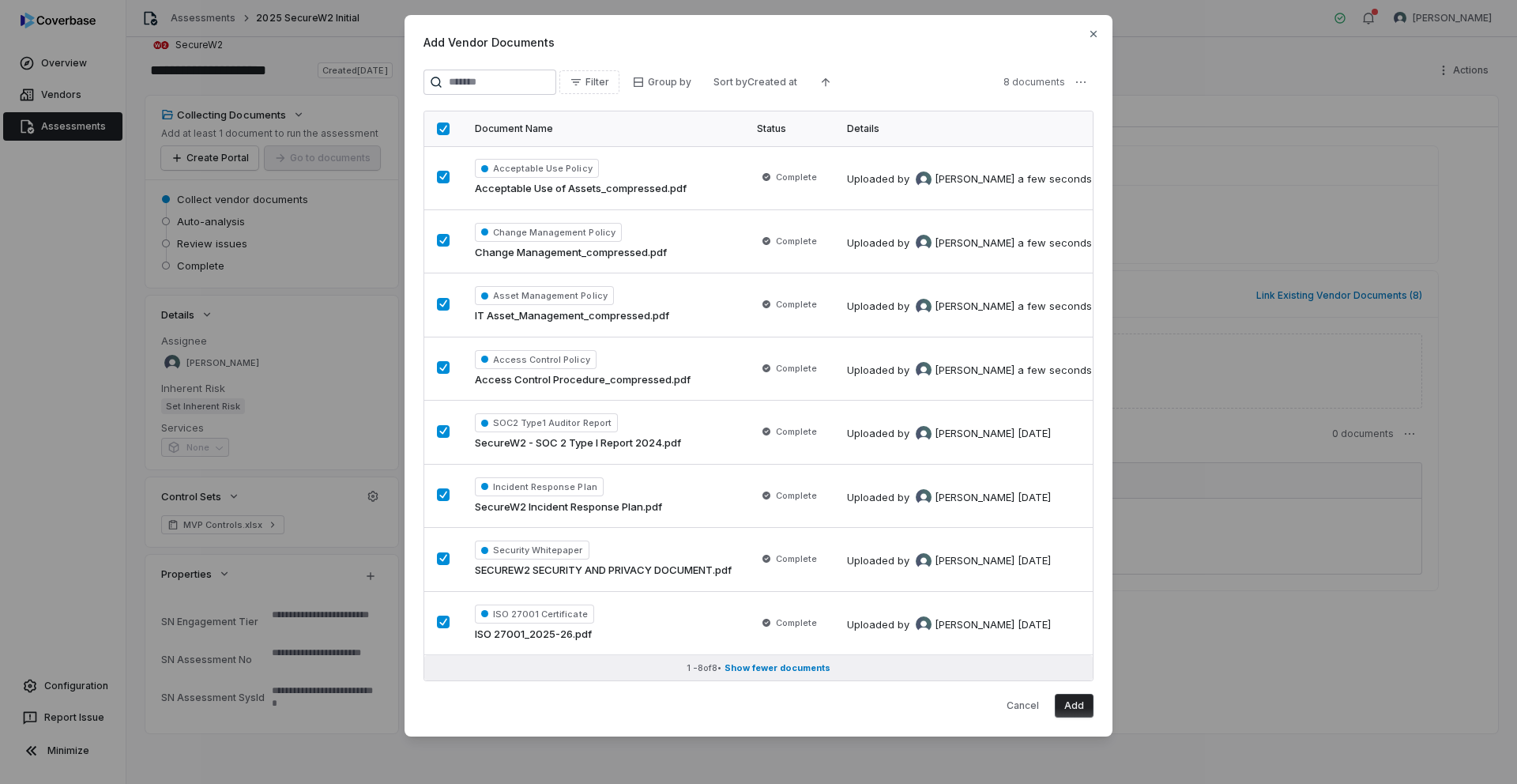
click at [769, 663] on span "Show fewer documents" at bounding box center [777, 667] width 106 height 12
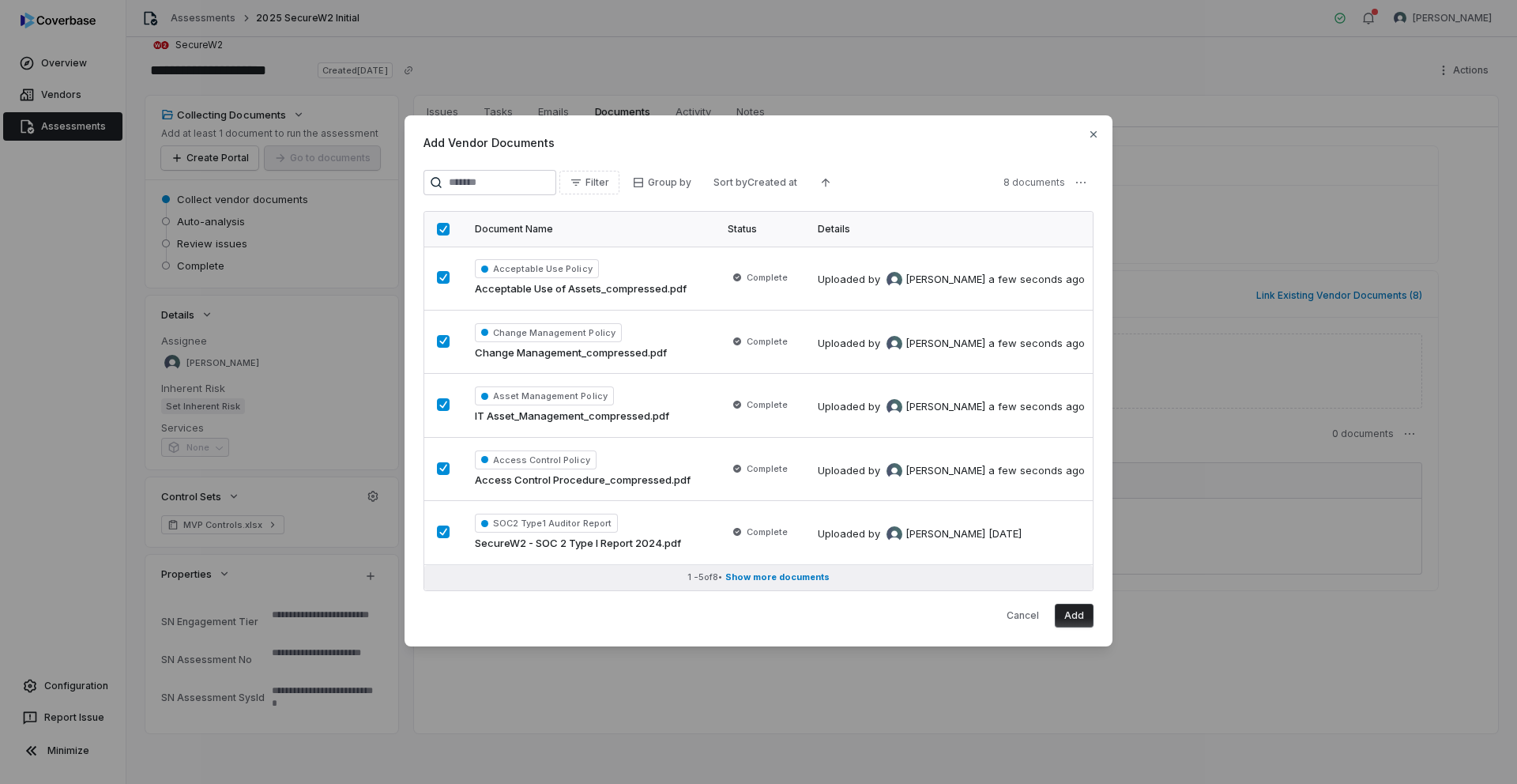
click at [766, 578] on span "Show more documents" at bounding box center [777, 576] width 105 height 12
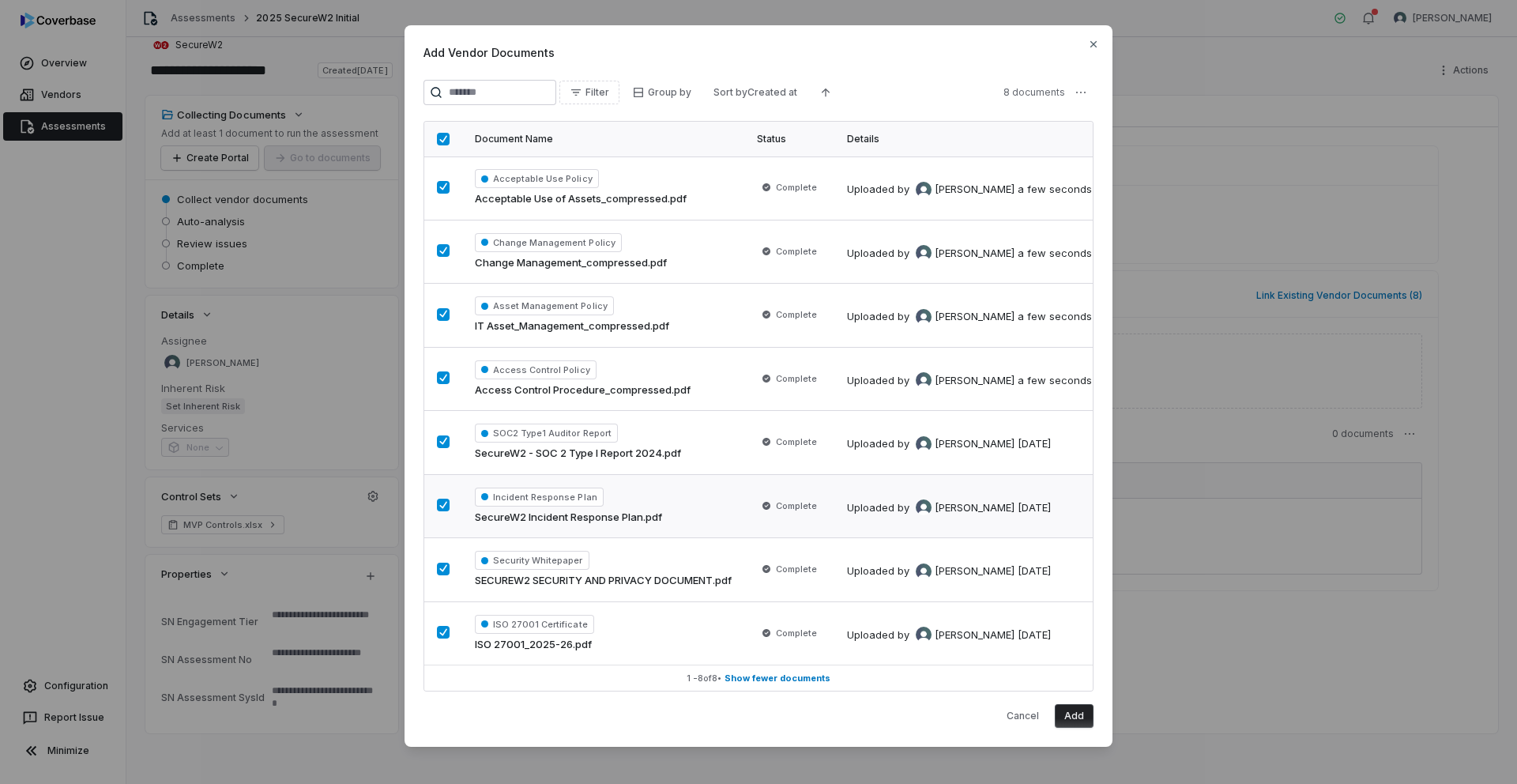
scroll to position [11, 0]
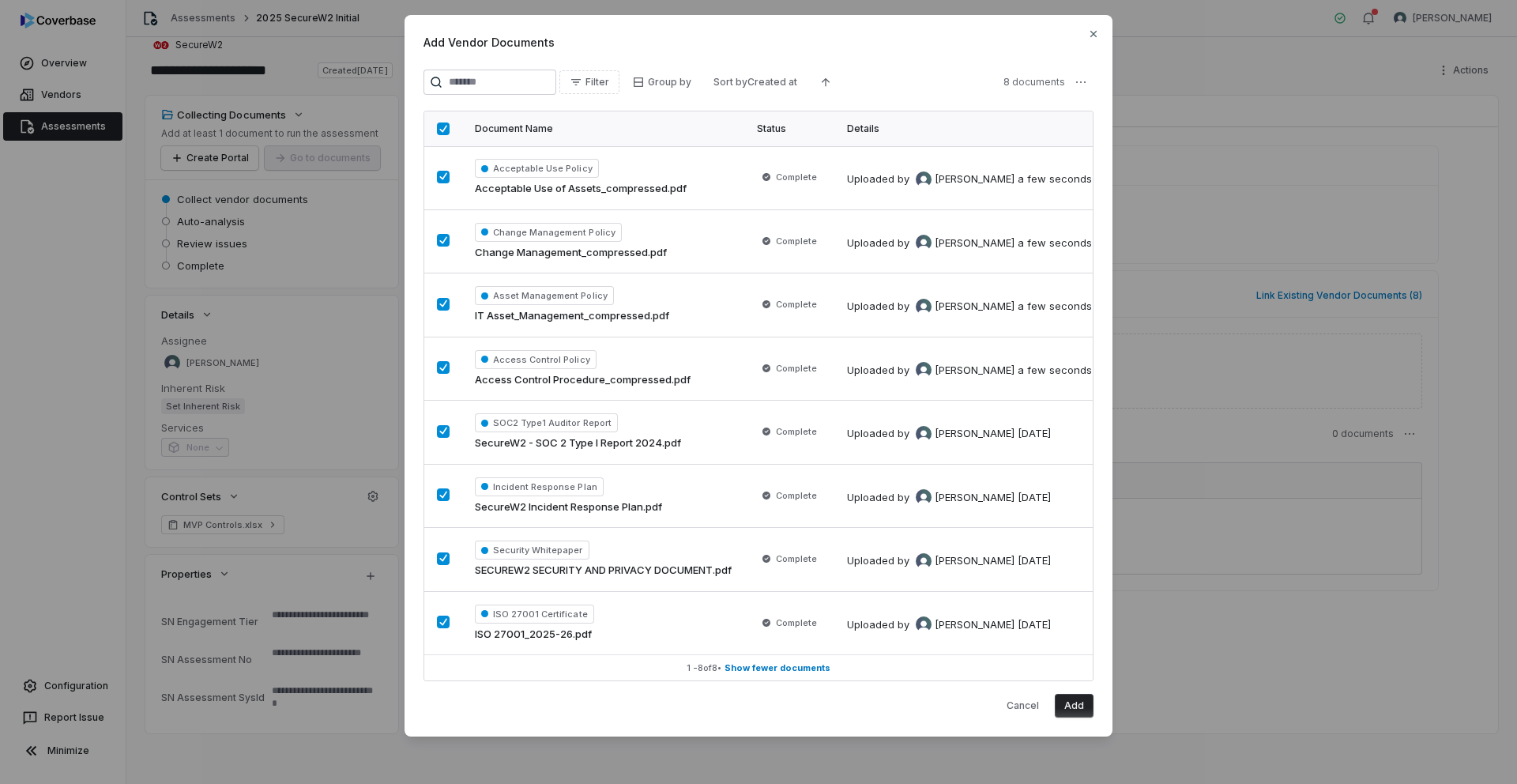
click at [1082, 708] on button "Add" at bounding box center [1074, 705] width 39 height 24
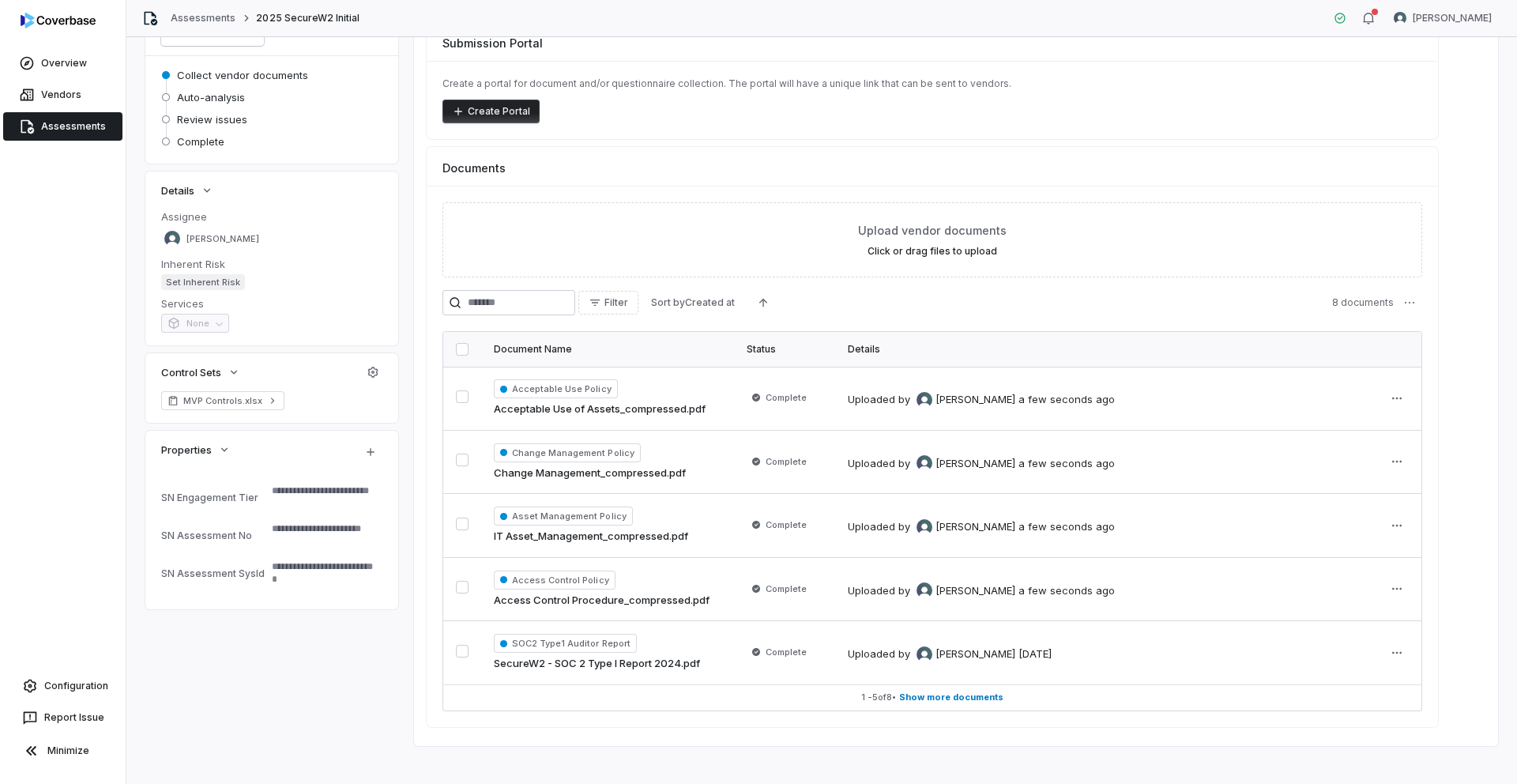
scroll to position [154, 0]
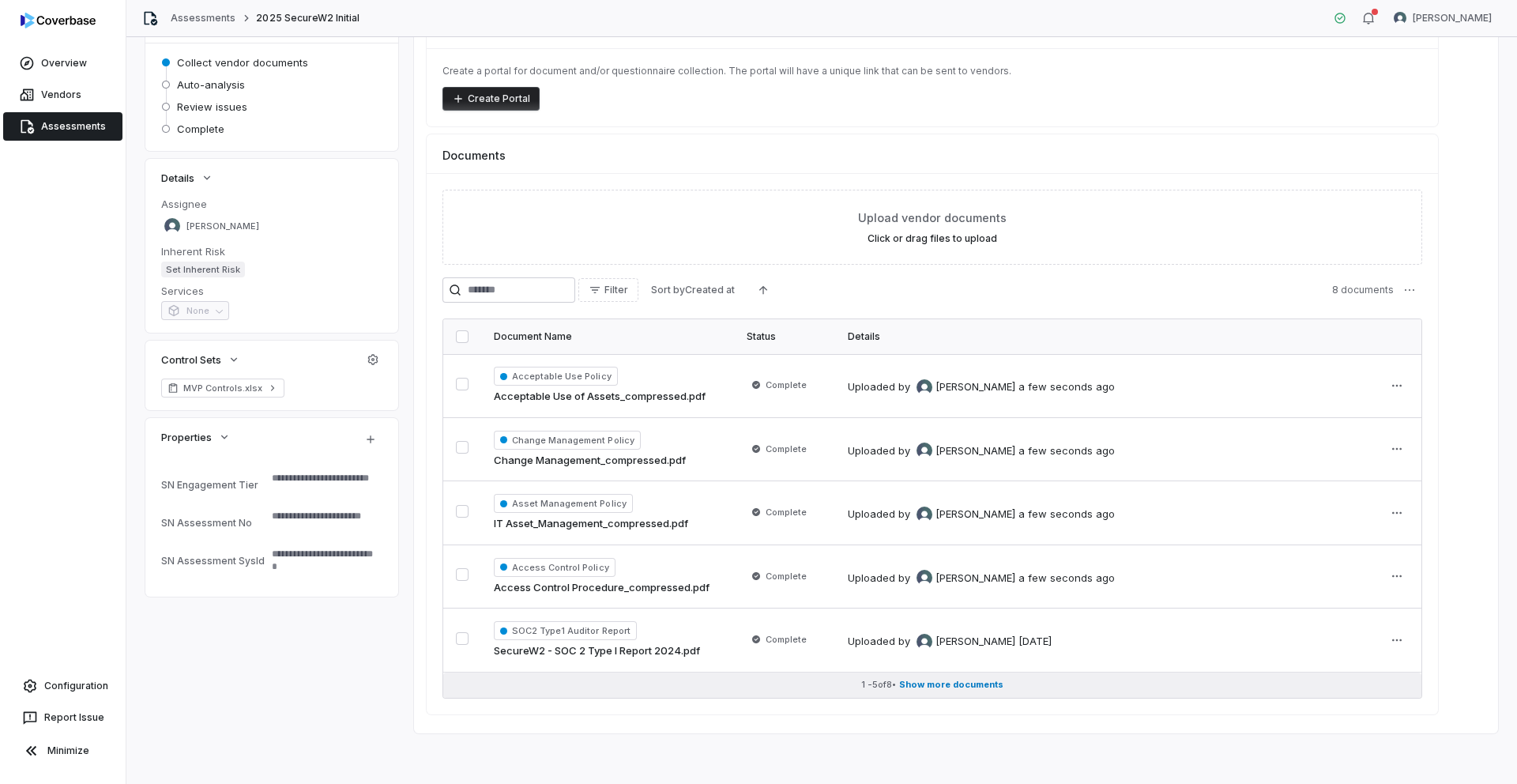
click at [988, 682] on span "Show more documents" at bounding box center [951, 684] width 105 height 12
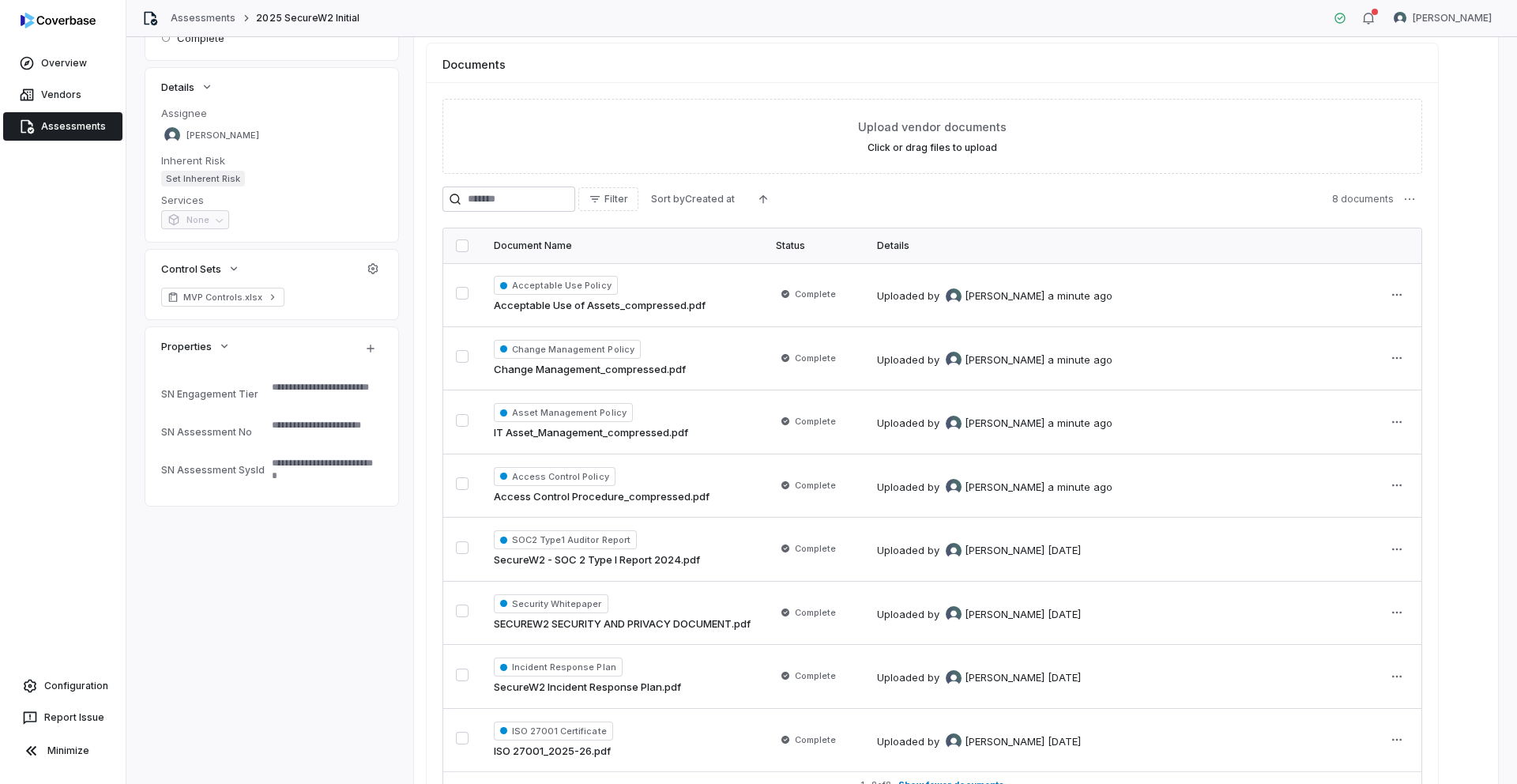
scroll to position [200, 0]
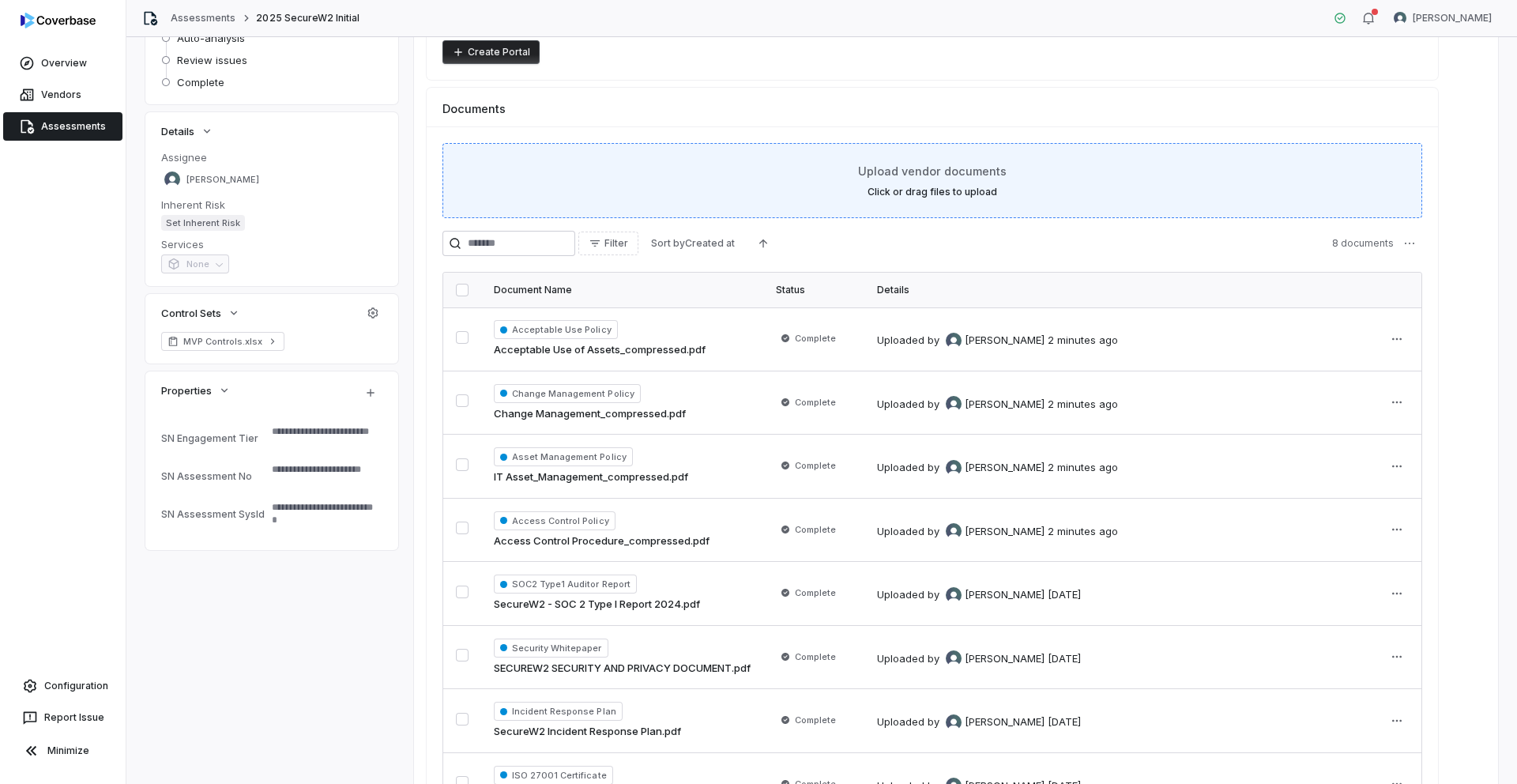
click at [912, 190] on label "Click or drag files to upload" at bounding box center [932, 192] width 130 height 13
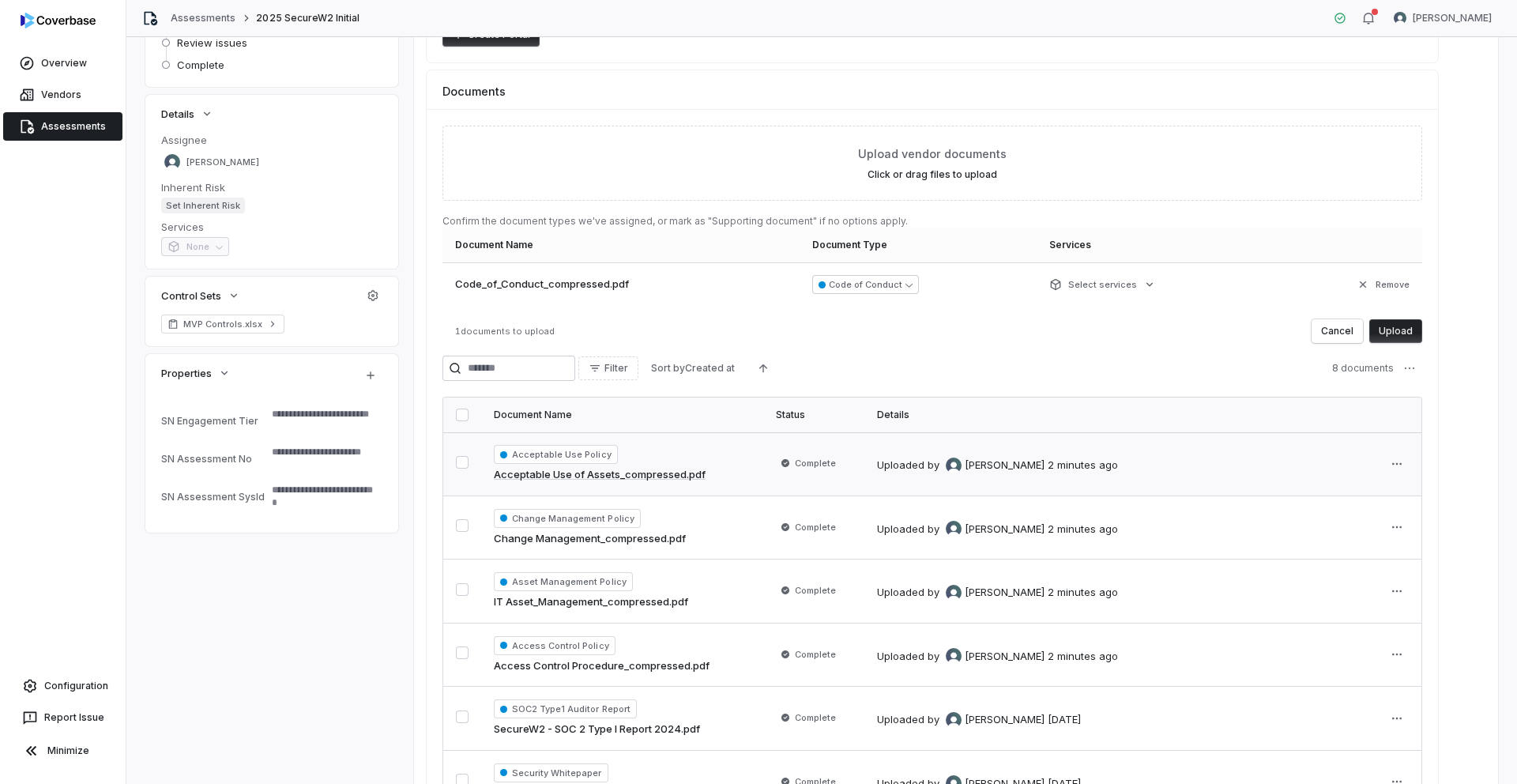
scroll to position [202, 0]
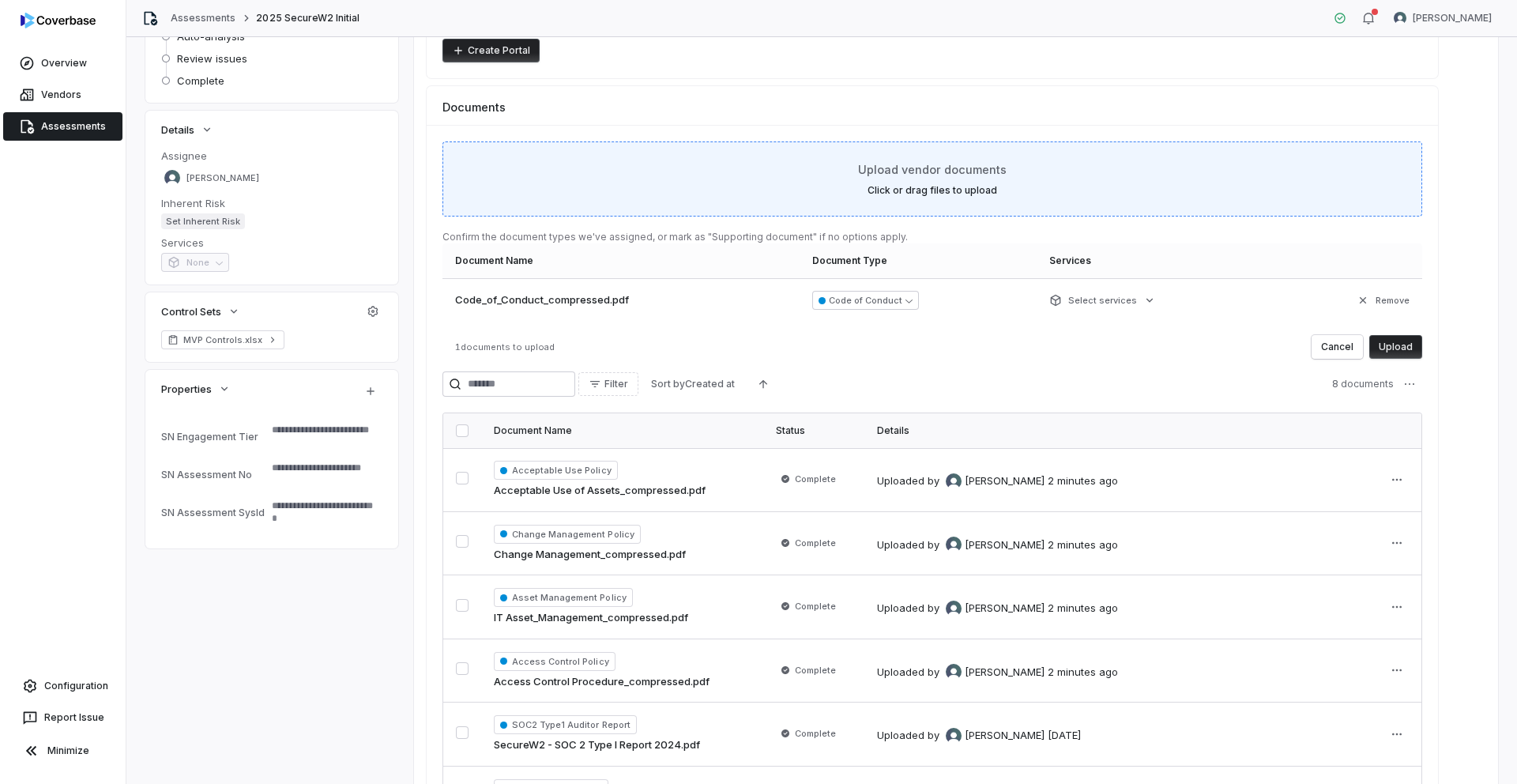
click at [949, 195] on label "Click or drag files to upload" at bounding box center [932, 191] width 130 height 13
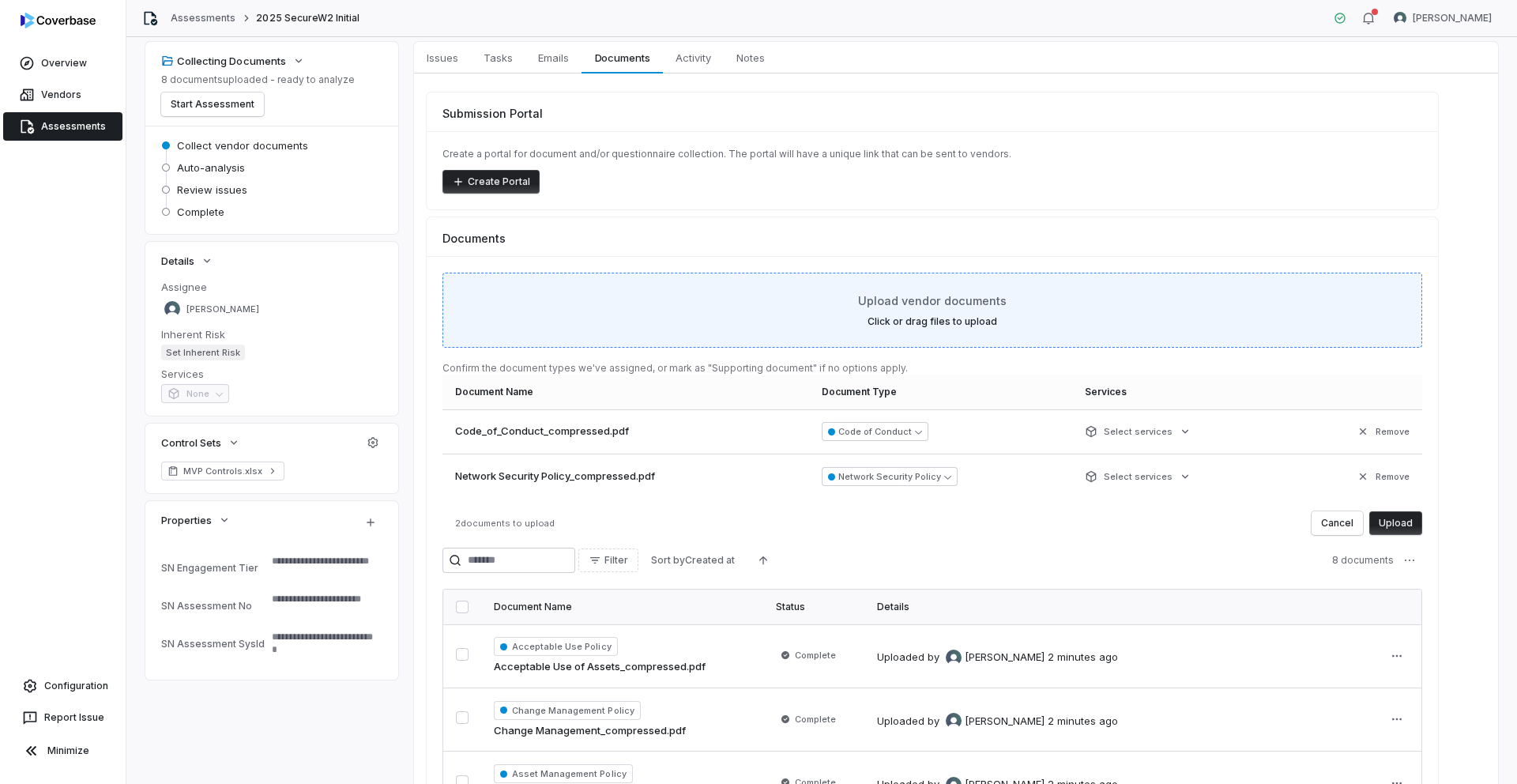
scroll to position [62, 0]
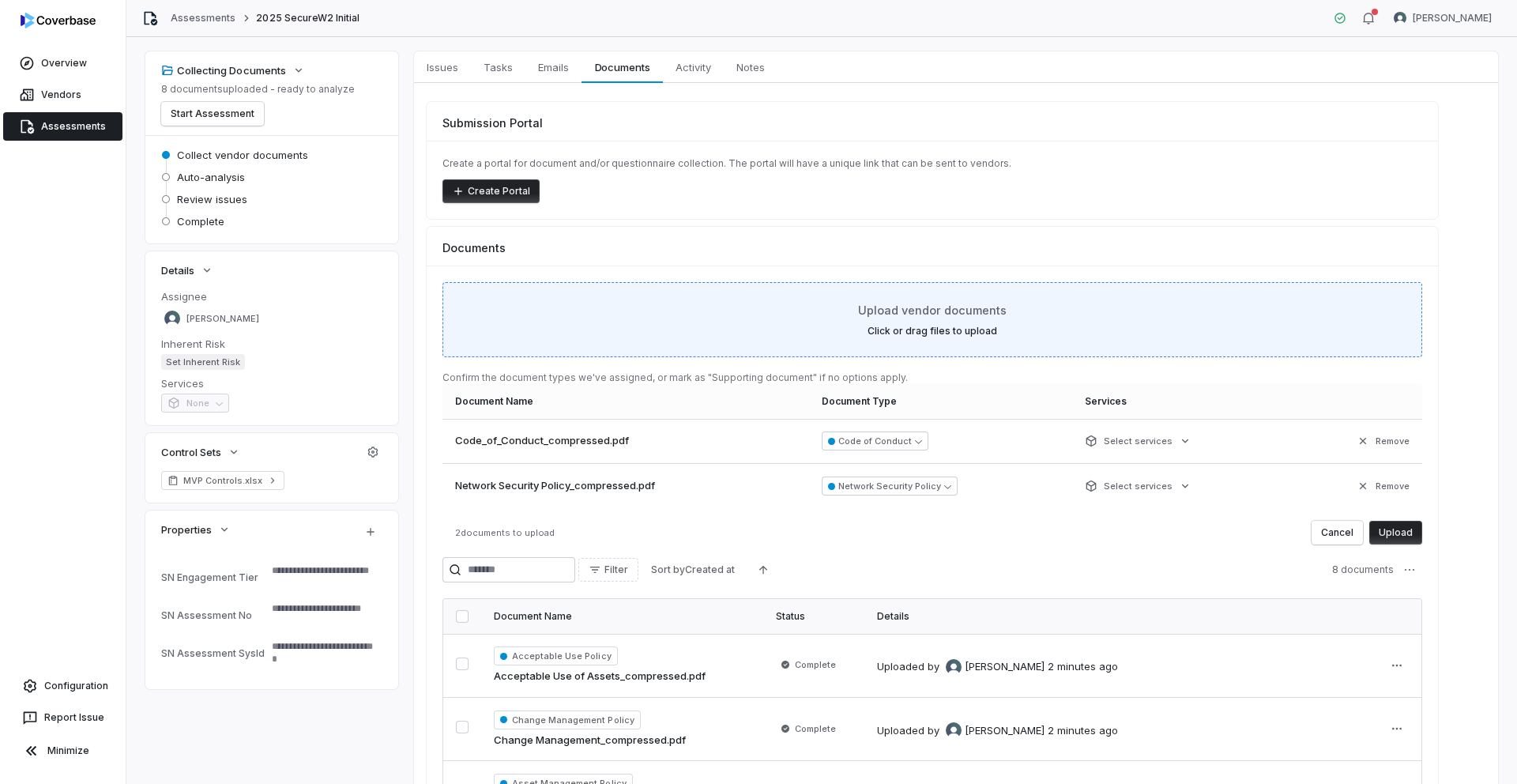
click at [964, 328] on label "Click or drag files to upload" at bounding box center [932, 331] width 130 height 13
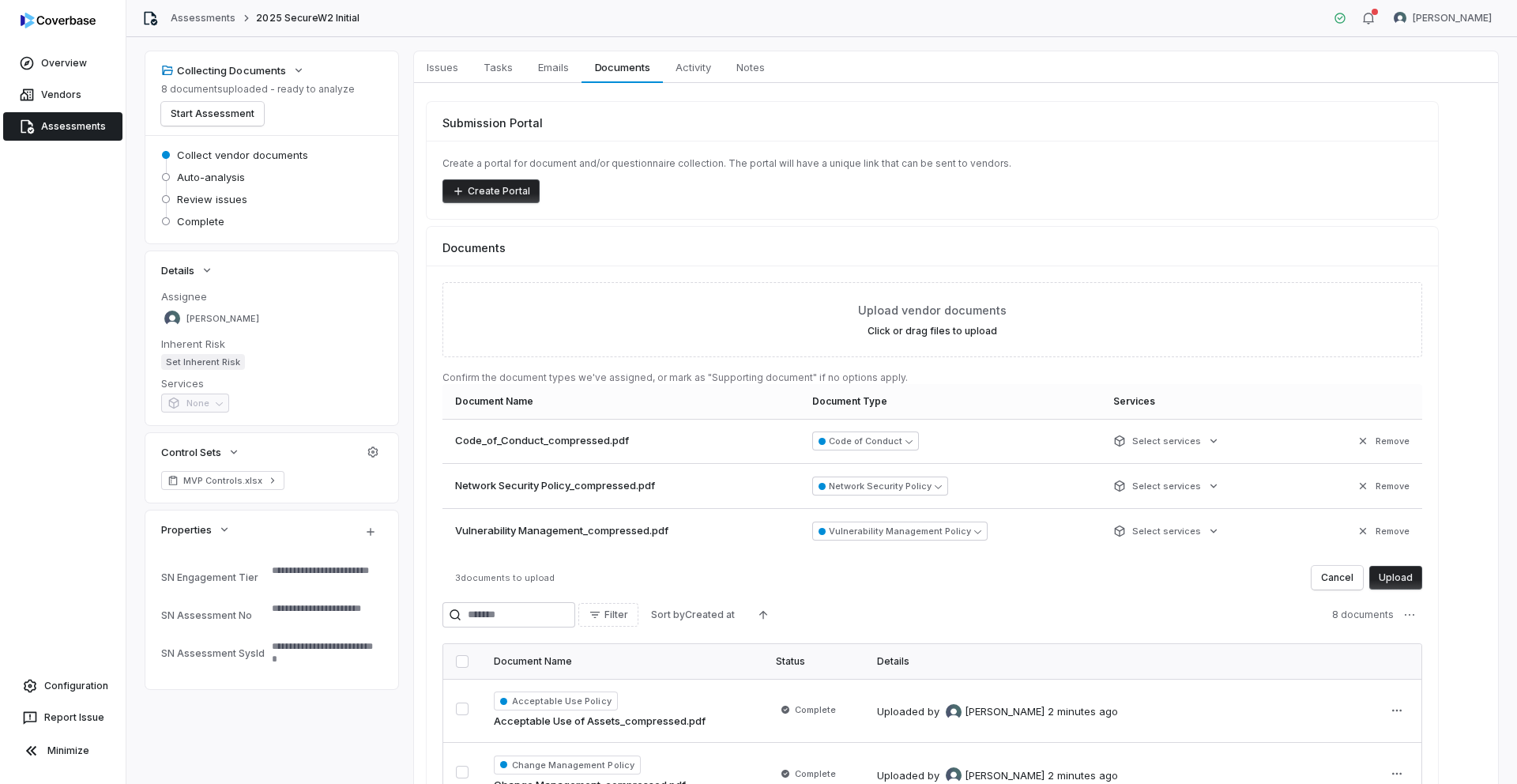
click at [1396, 577] on button "Upload" at bounding box center [1395, 577] width 53 height 24
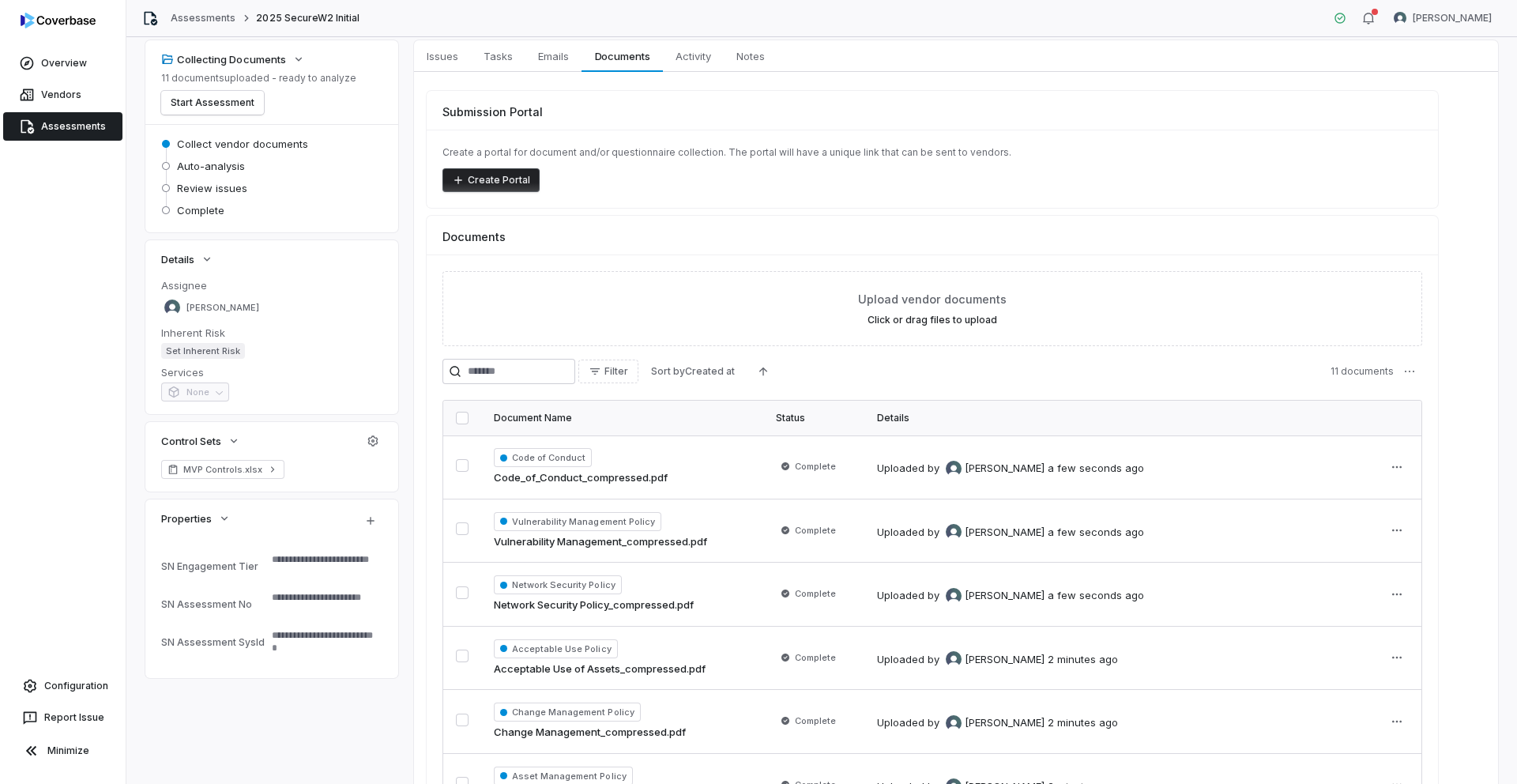
scroll to position [0, 0]
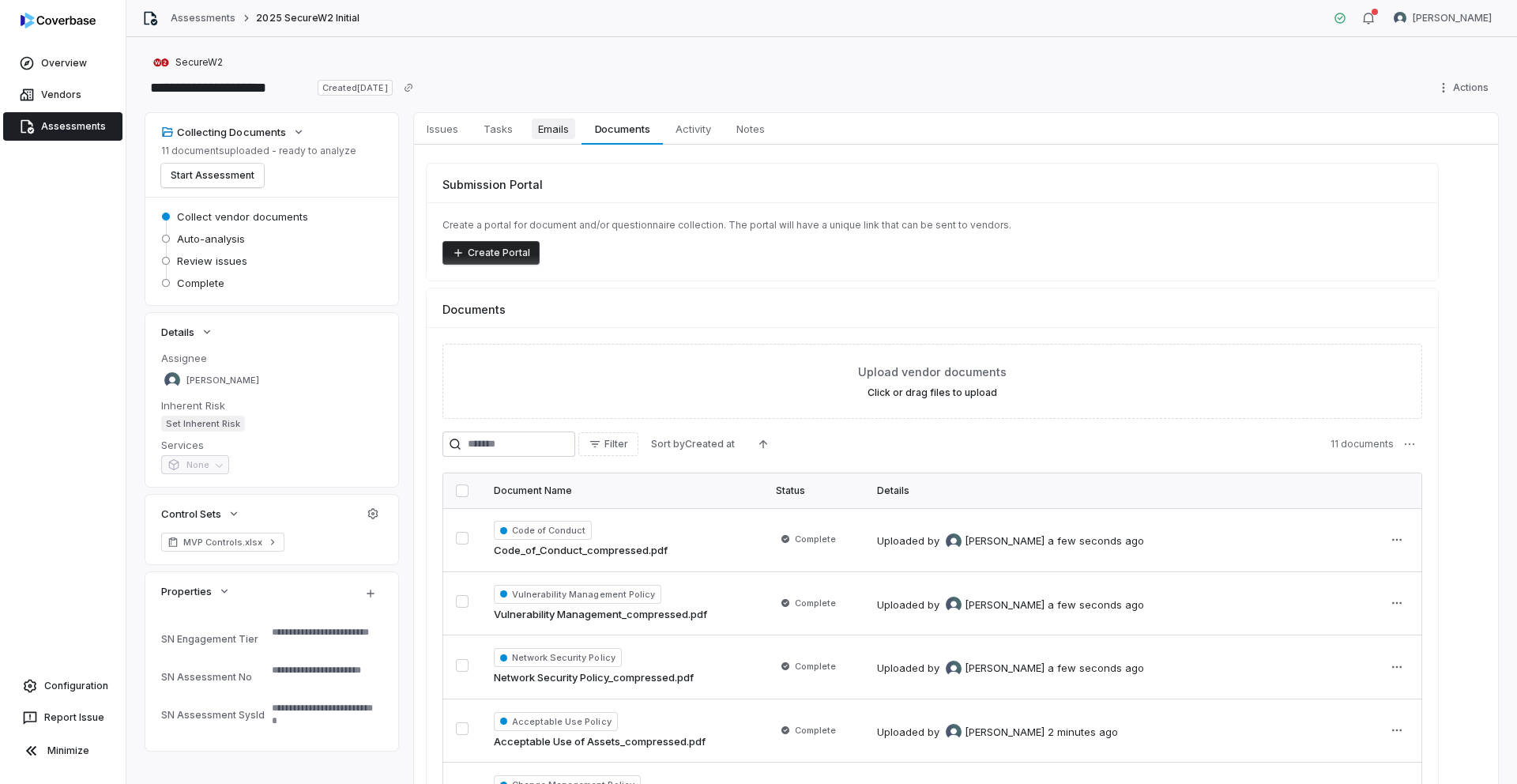
click at [552, 134] on span "Emails" at bounding box center [554, 128] width 44 height 20
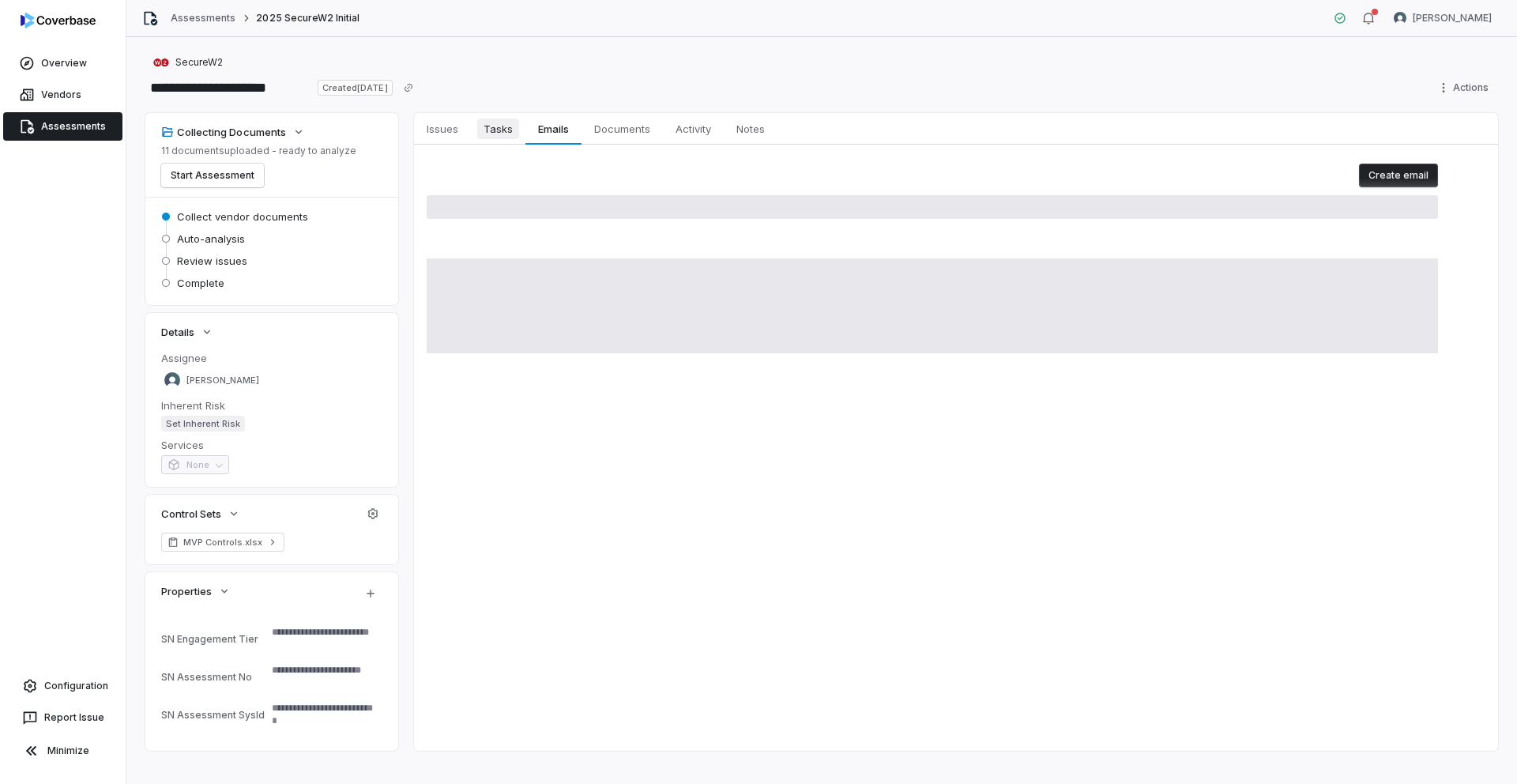
click at [504, 131] on span "Tasks" at bounding box center [498, 128] width 42 height 20
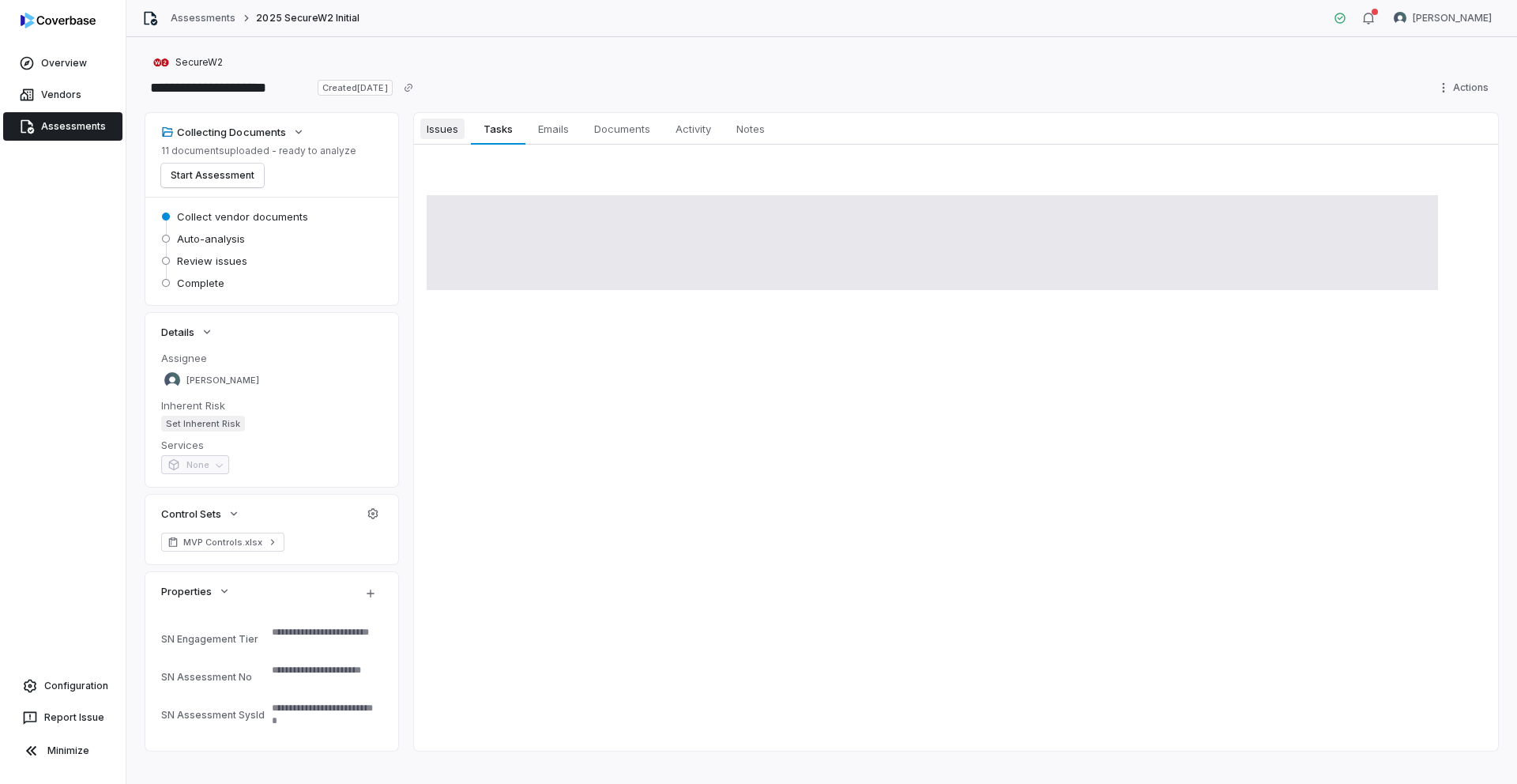
click at [467, 128] on link "Issues Issues" at bounding box center [443, 128] width 57 height 32
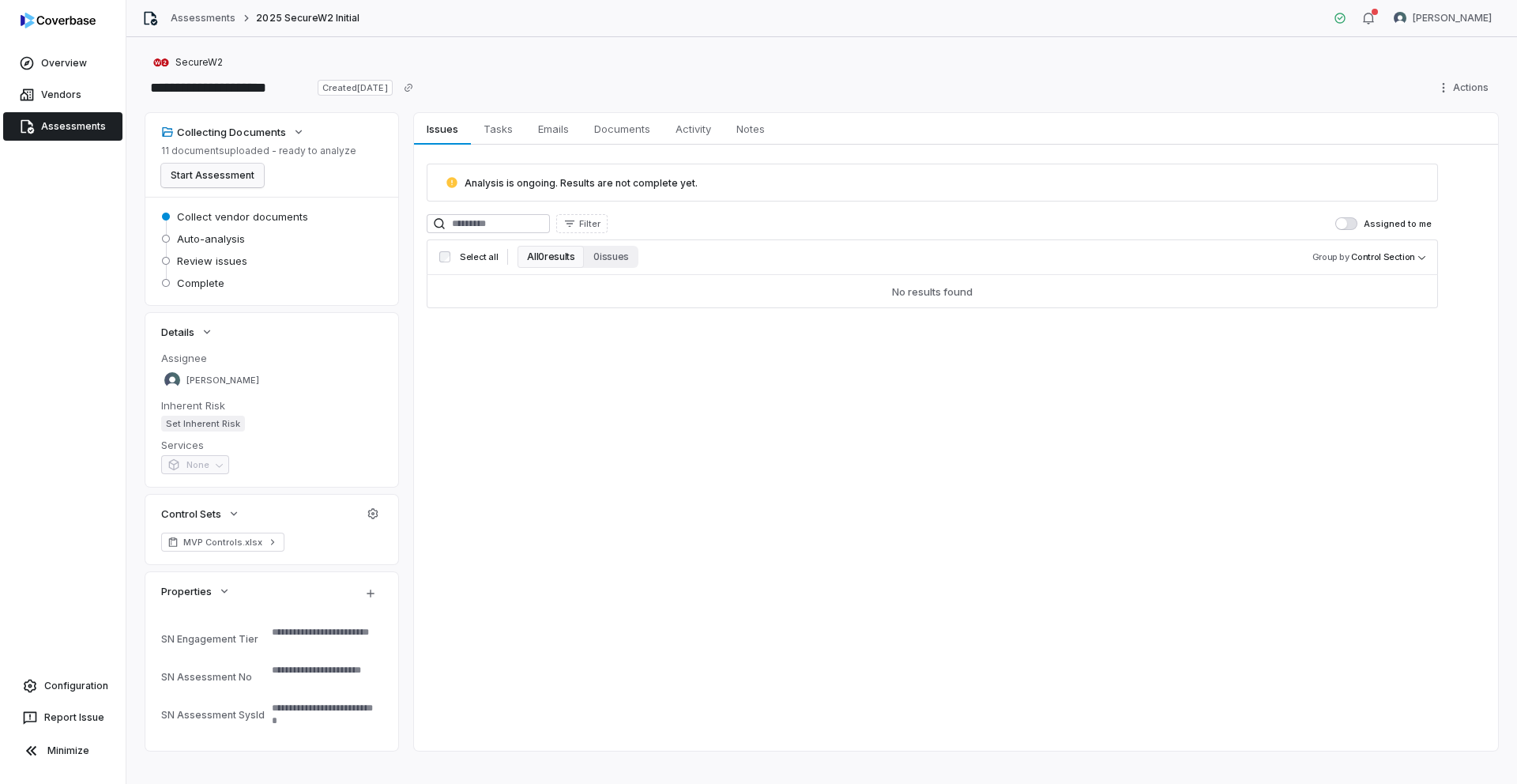
click at [240, 174] on button "Start Assessment" at bounding box center [212, 175] width 103 height 24
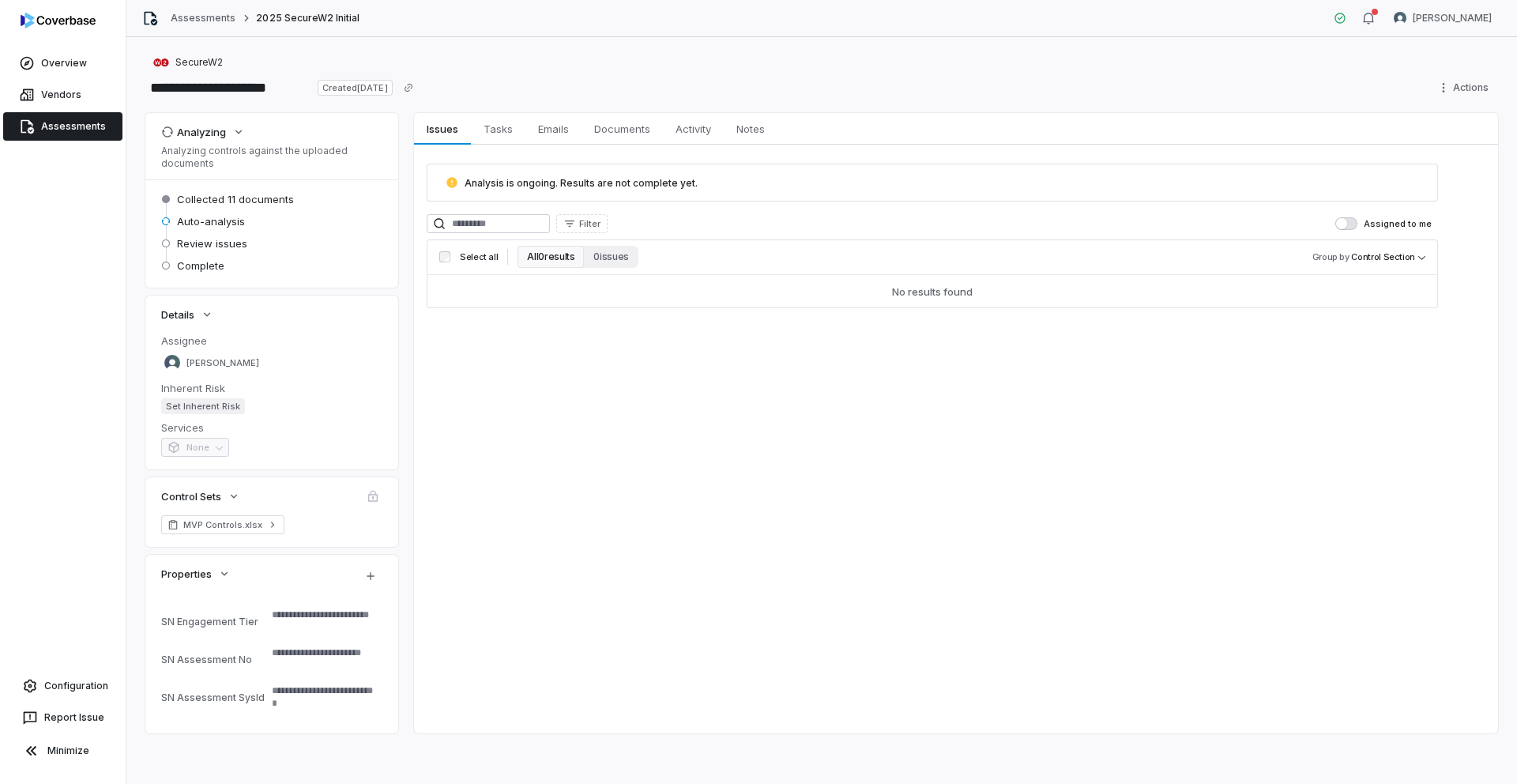
type textarea "*"
